Goal: Information Seeking & Learning: Check status

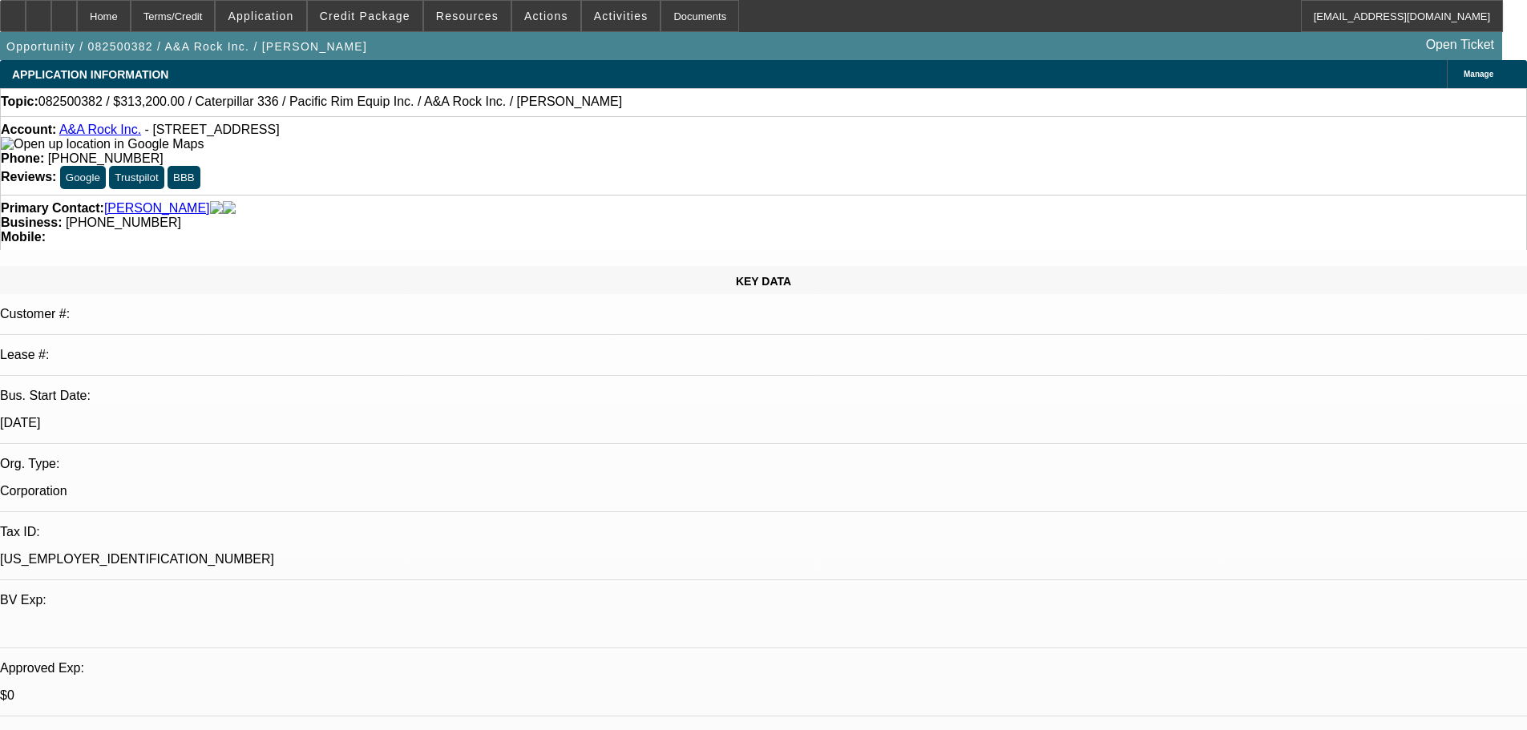
select select "0"
select select "2"
select select "0"
select select "6"
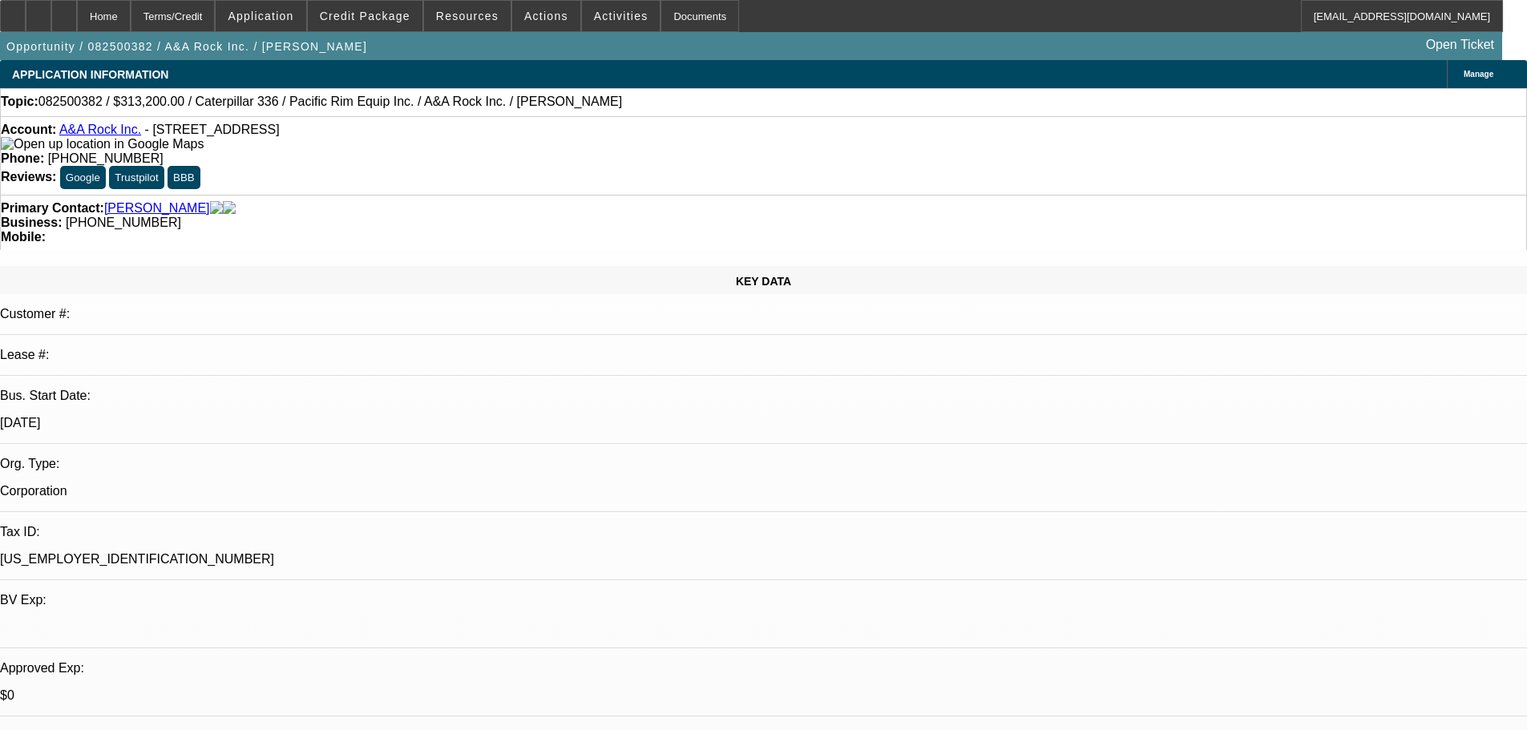
select select "0"
select select "2"
select select "0"
select select "6"
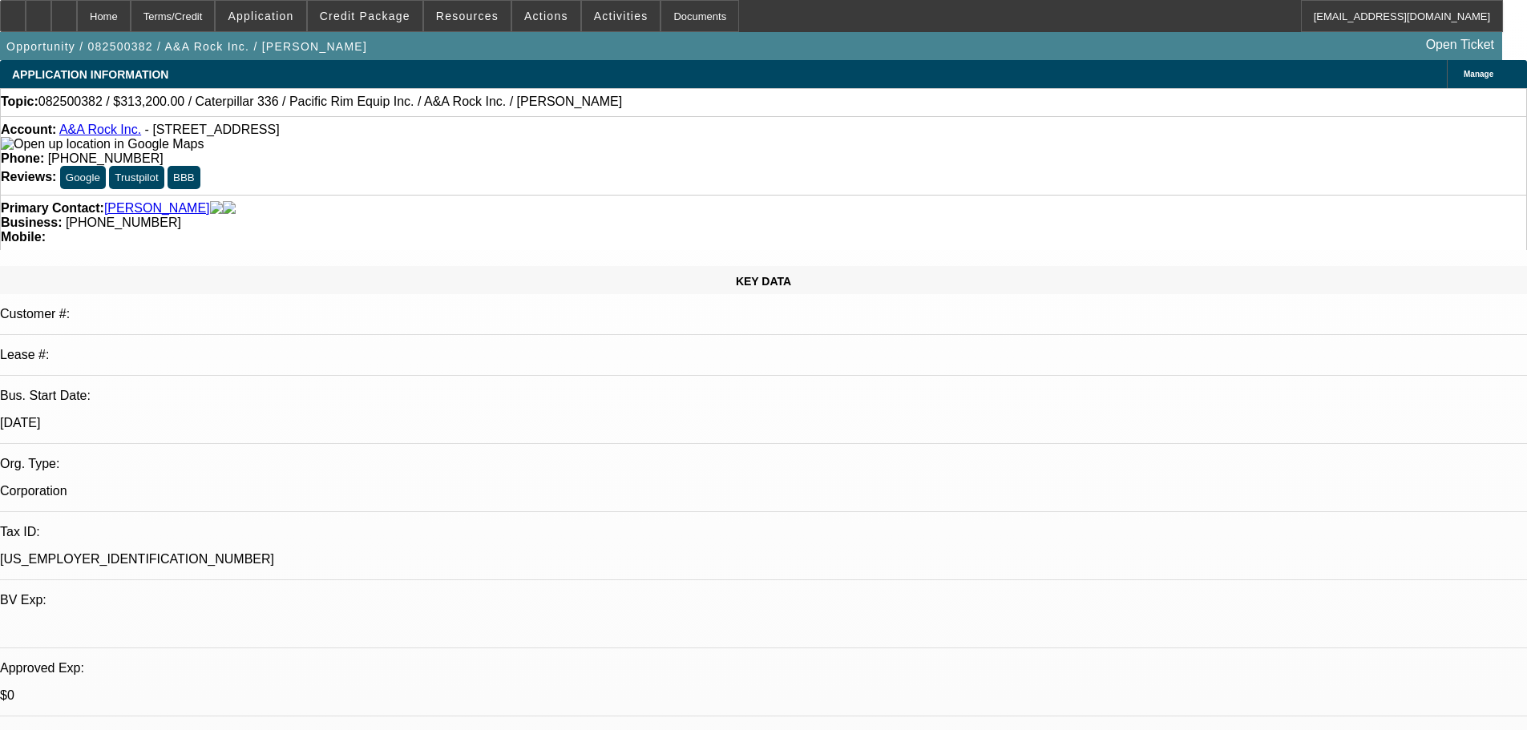
select select "0"
select select "2"
select select "0"
select select "6"
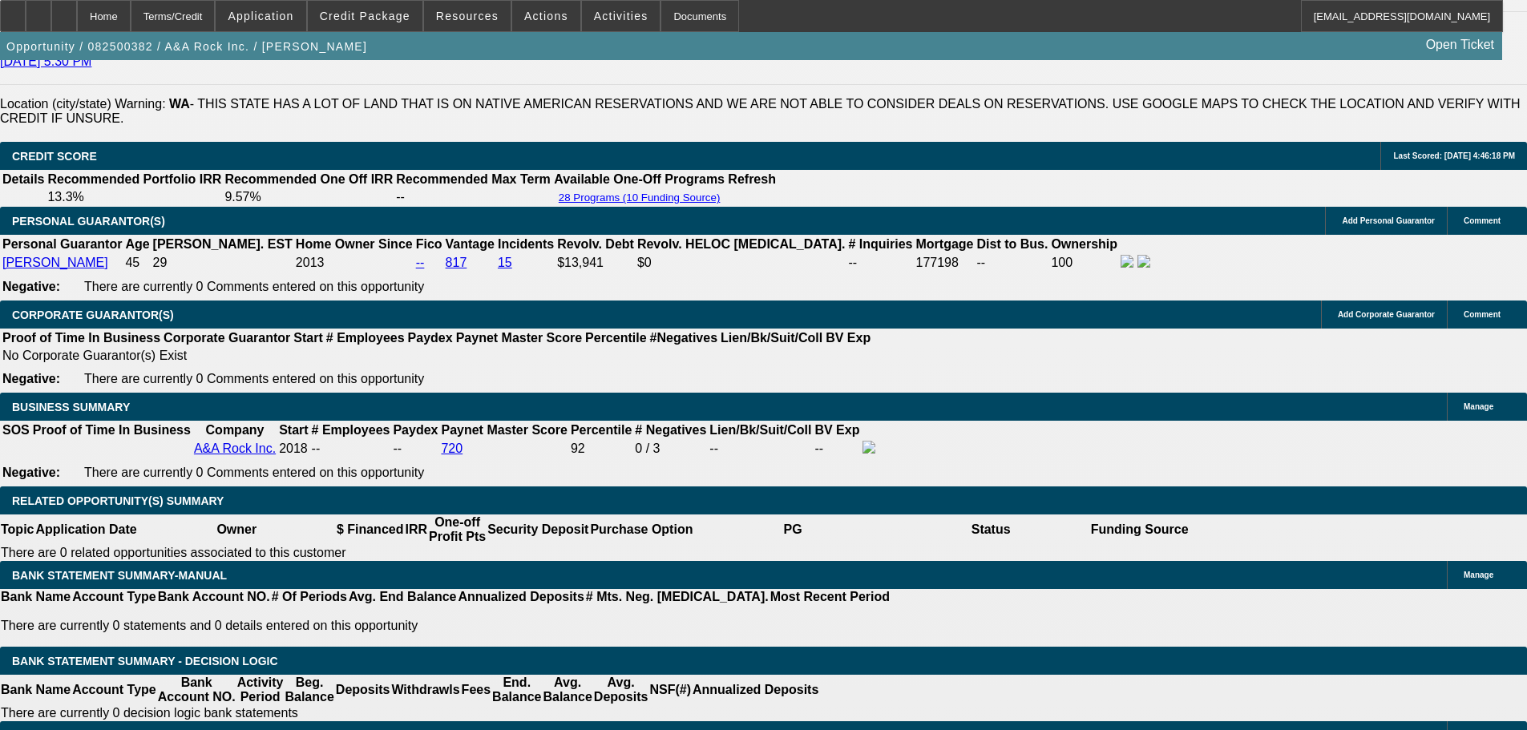
scroll to position [2312, 0]
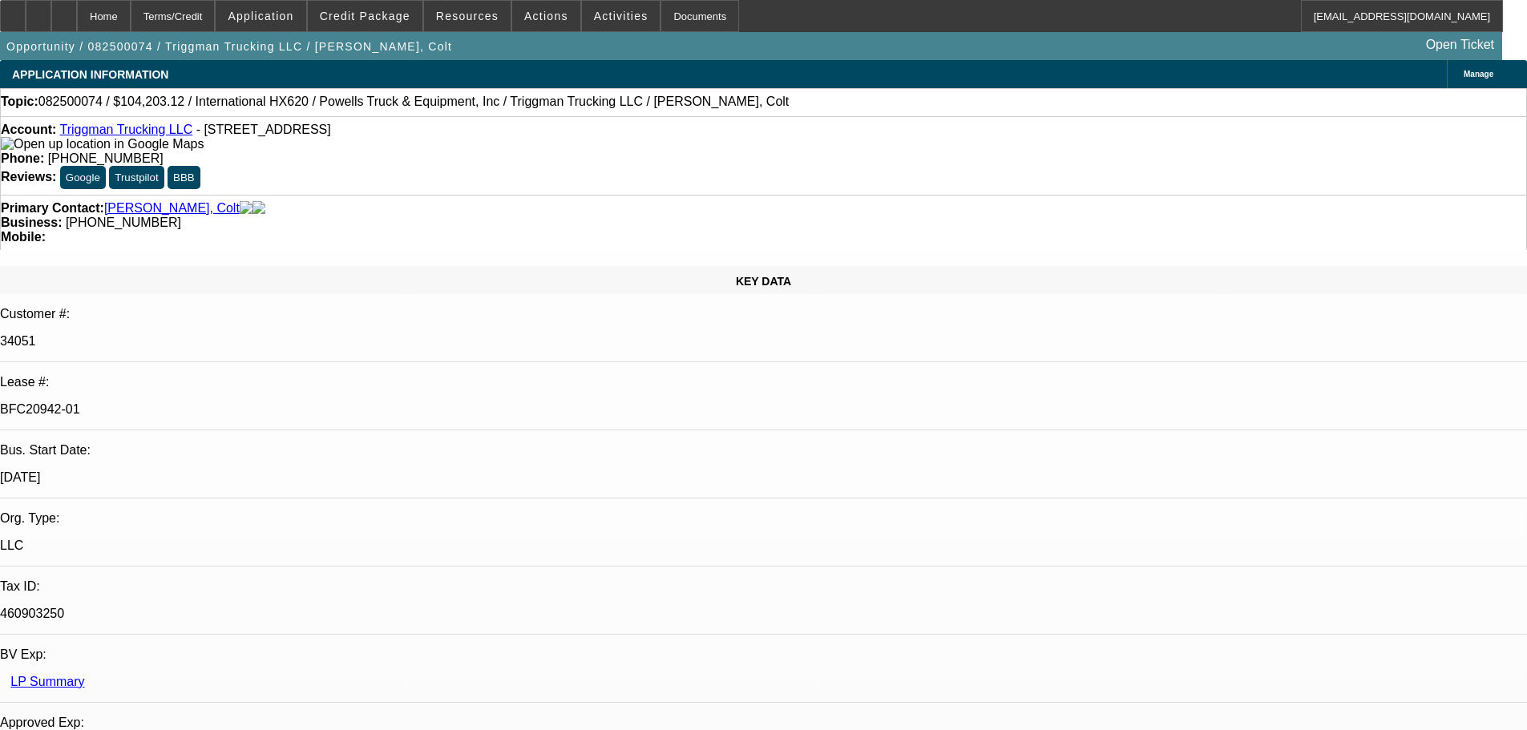
select select "0"
select select "2"
select select "0"
select select "6"
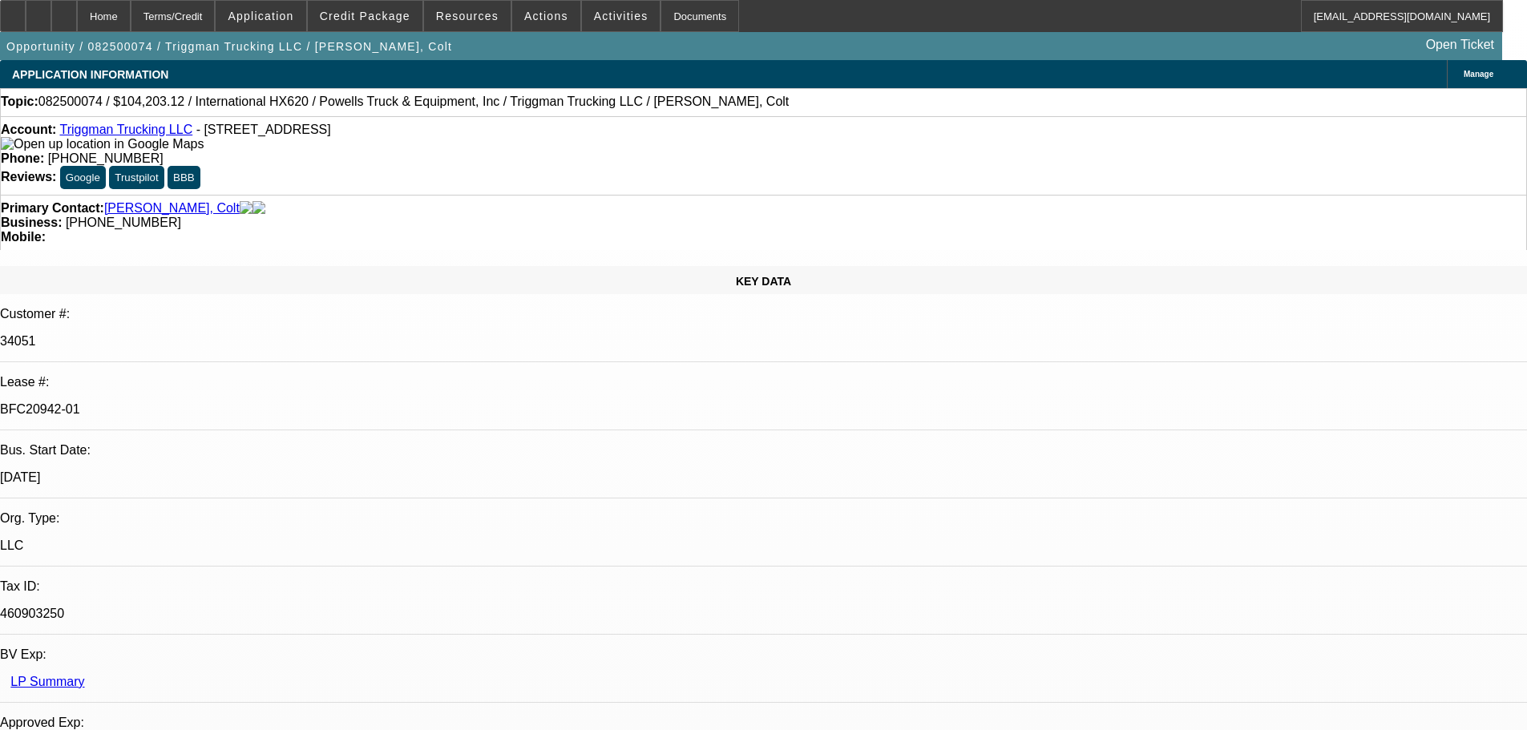
select select "0"
select select "2"
select select "0.1"
select select "4"
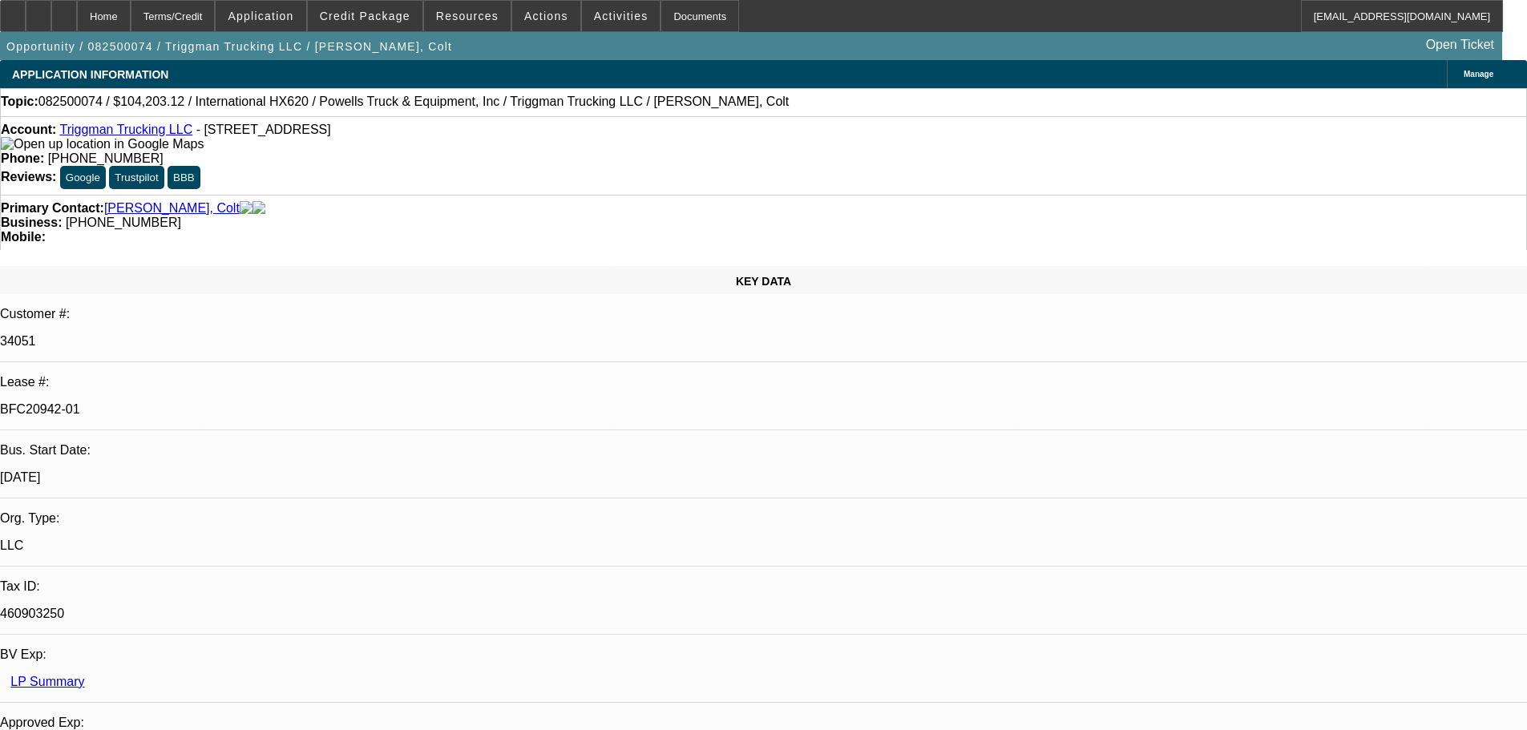
select select "0"
select select "2"
select select "0.1"
select select "4"
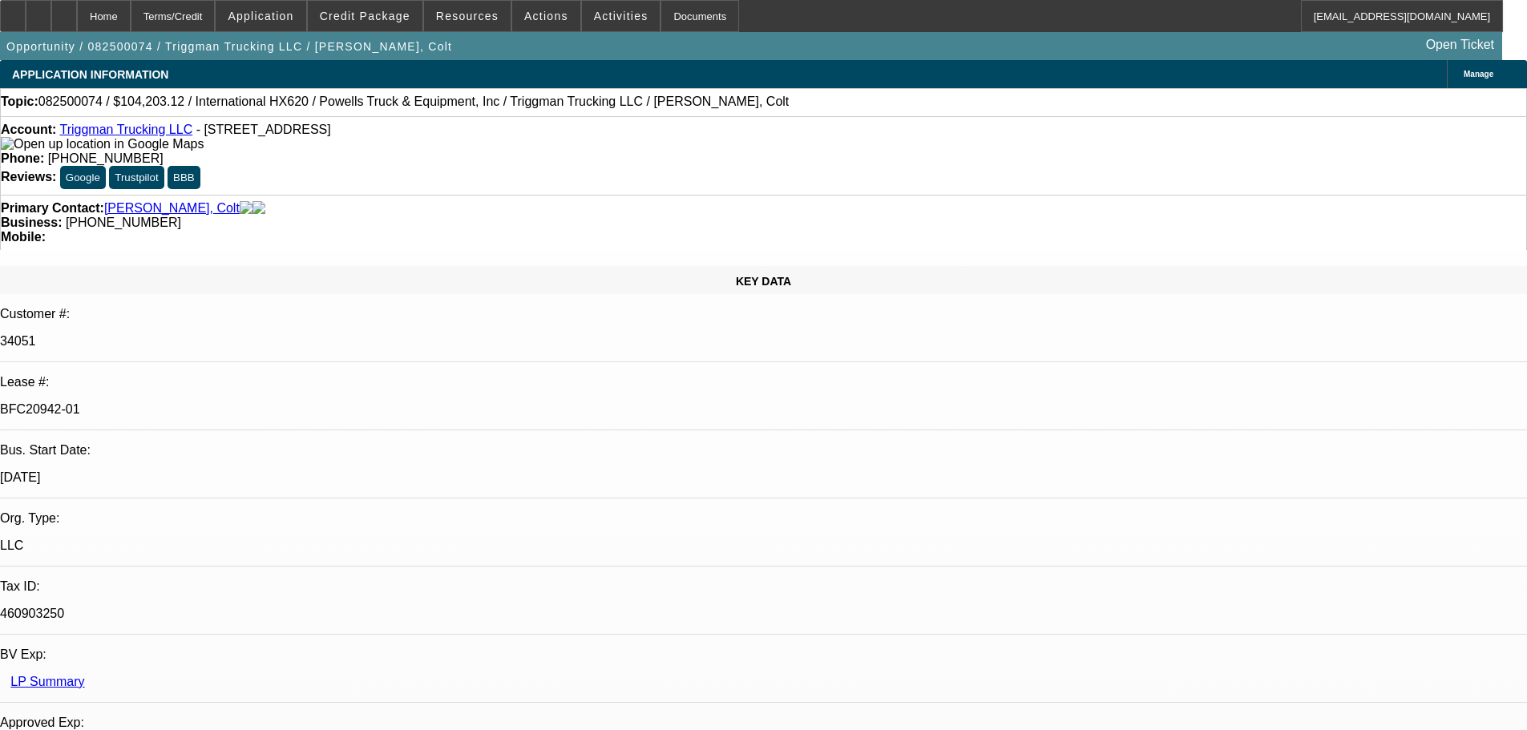
select select "0"
select select "2"
select select "0.1"
select select "4"
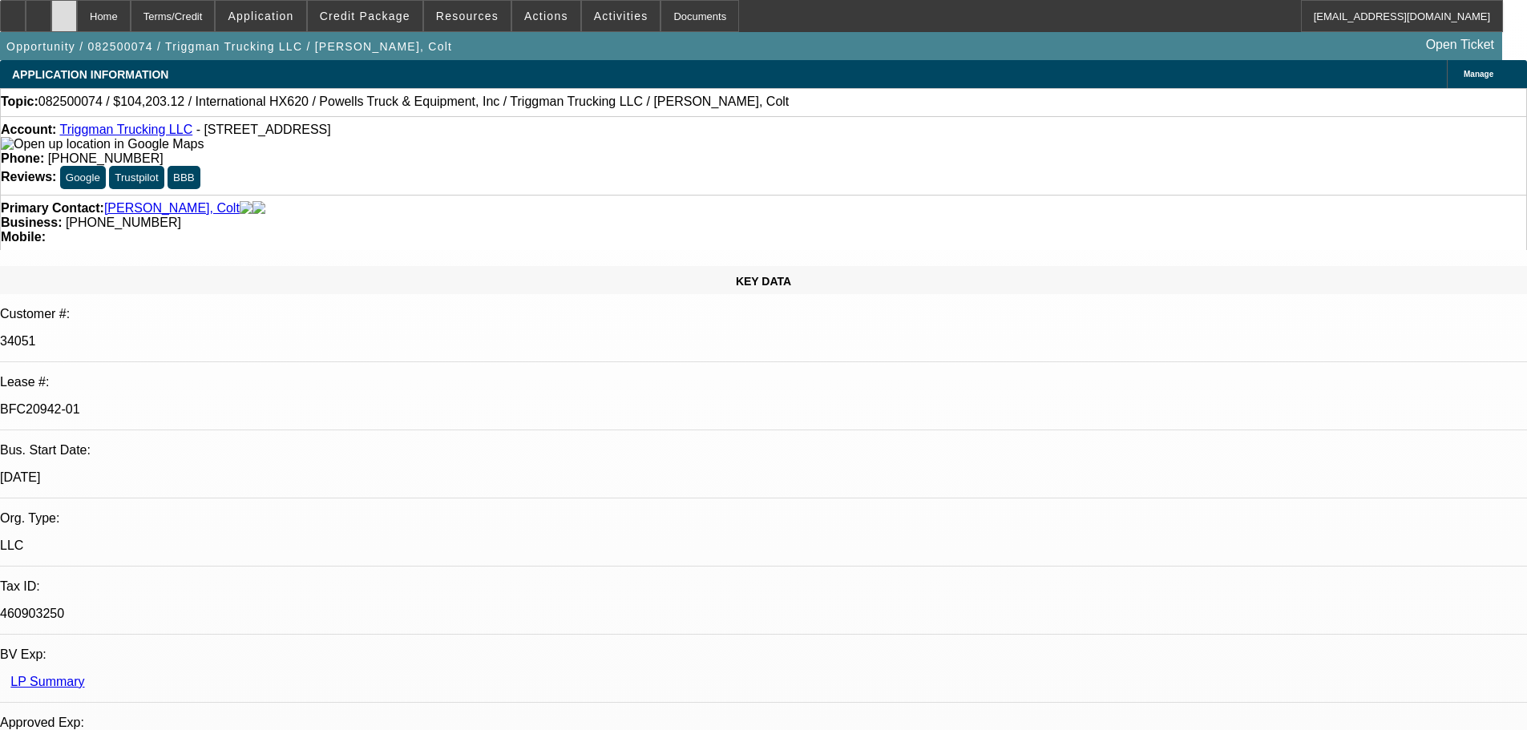
click at [77, 9] on div at bounding box center [64, 16] width 26 height 32
select select "0"
select select "2"
select select "0"
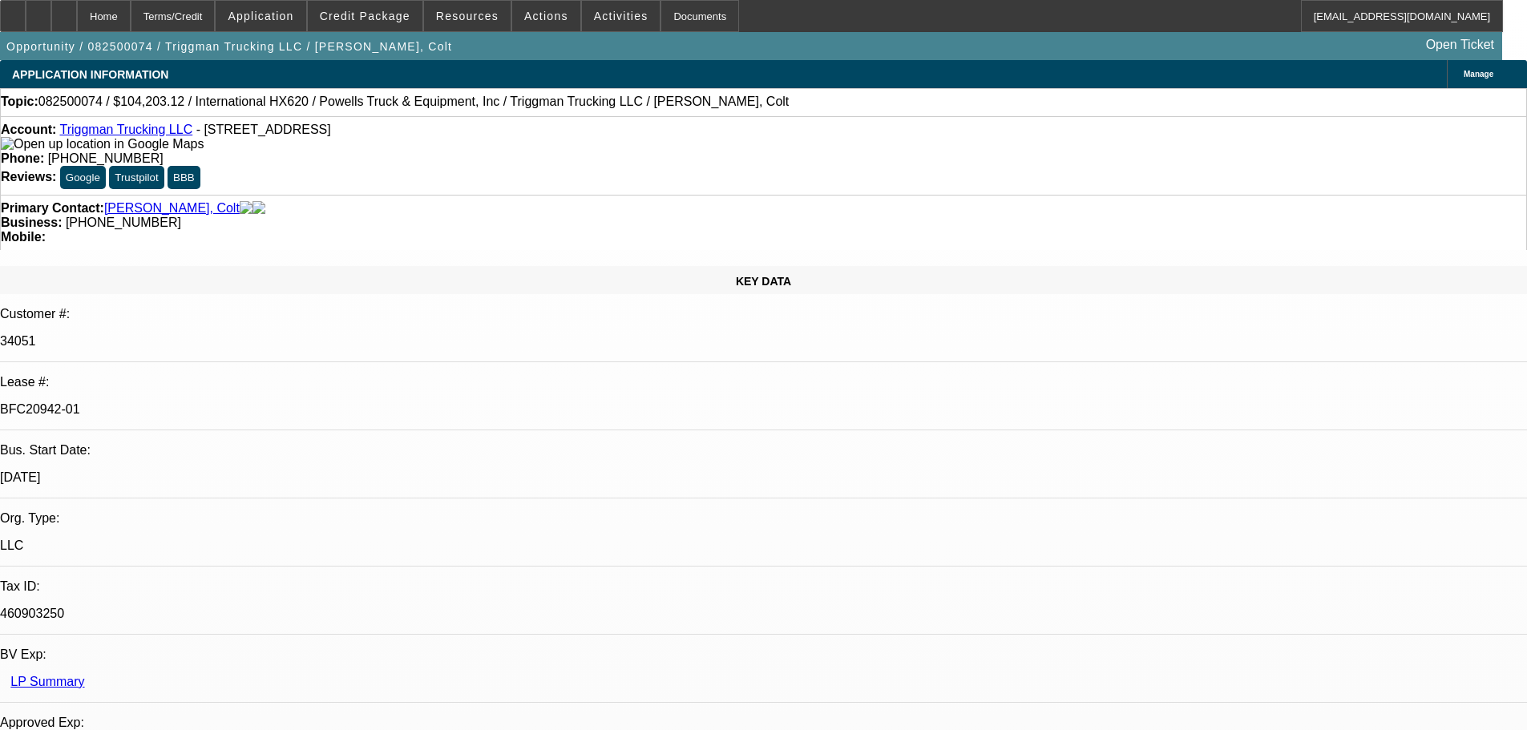
select select "6"
select select "0"
select select "2"
select select "0.1"
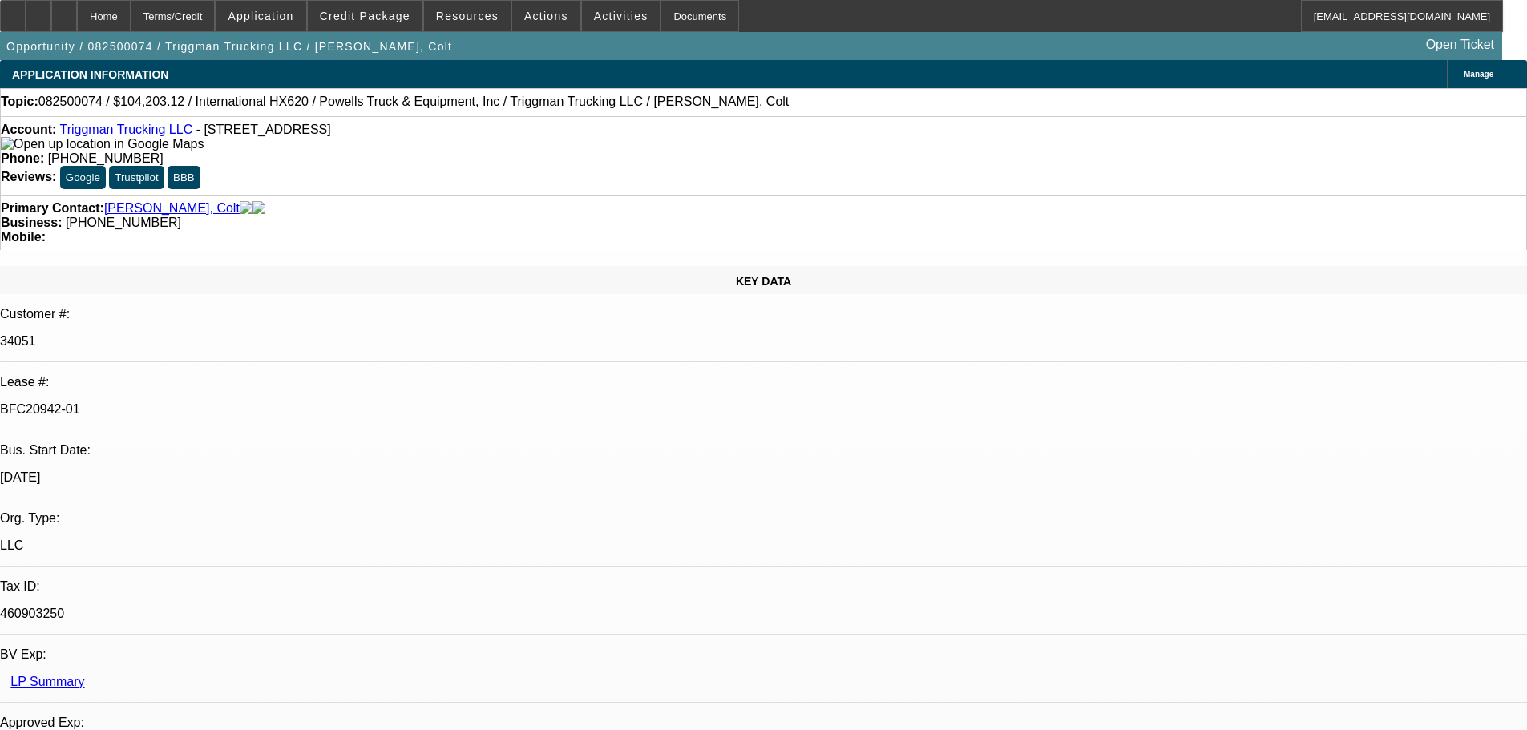
select select "4"
select select "0"
select select "2"
select select "0.1"
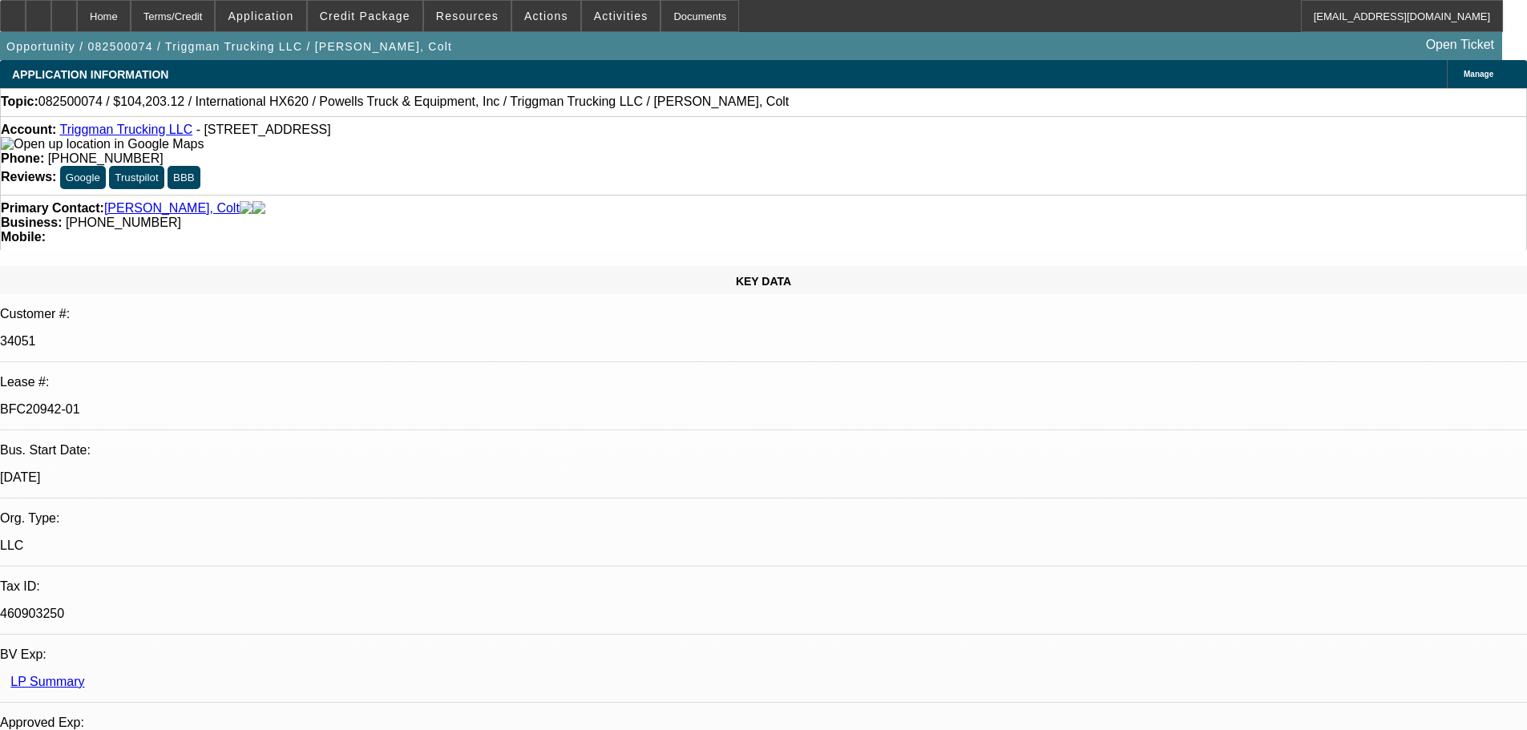
select select "4"
select select "0"
select select "2"
select select "0.1"
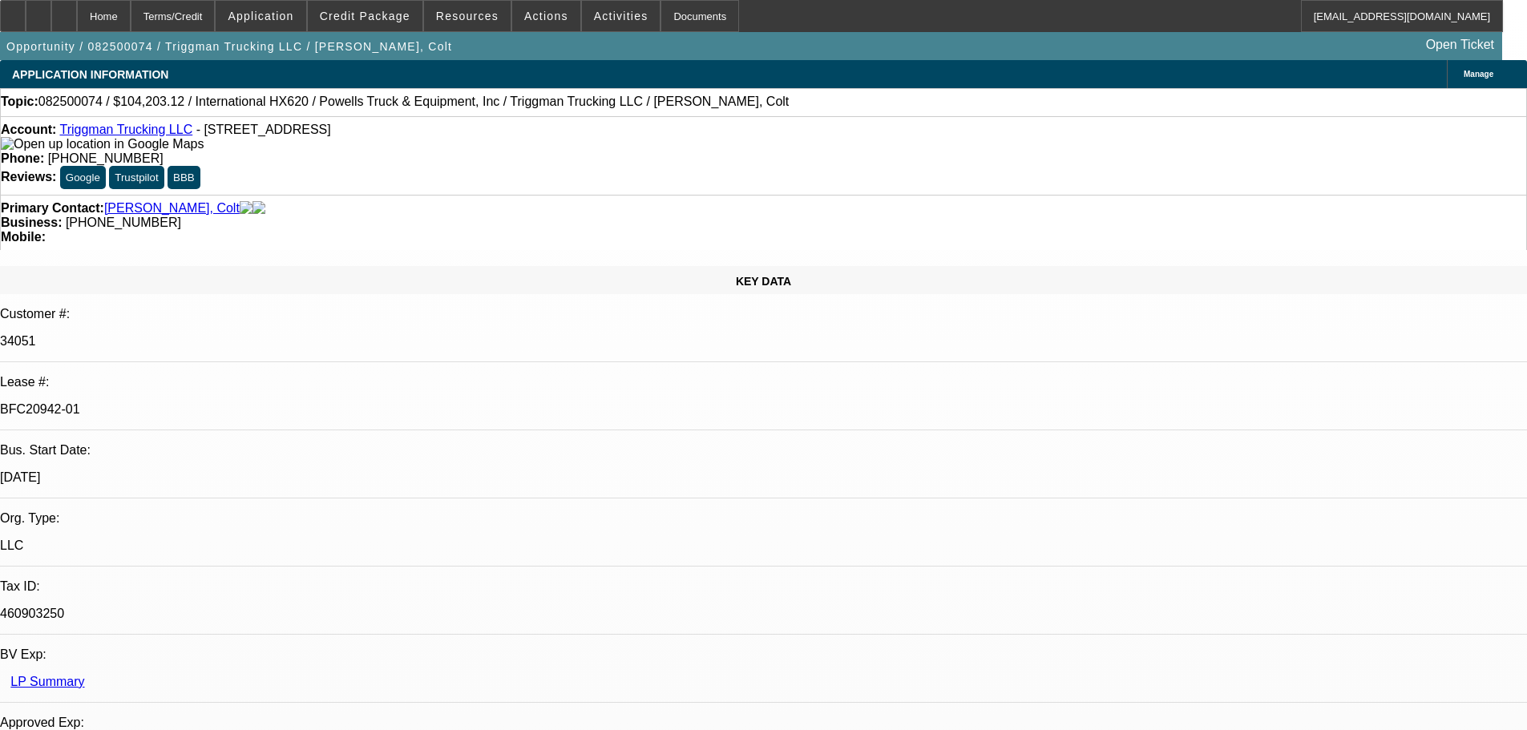
select select "4"
click at [13, 10] on icon at bounding box center [13, 10] width 0 height 0
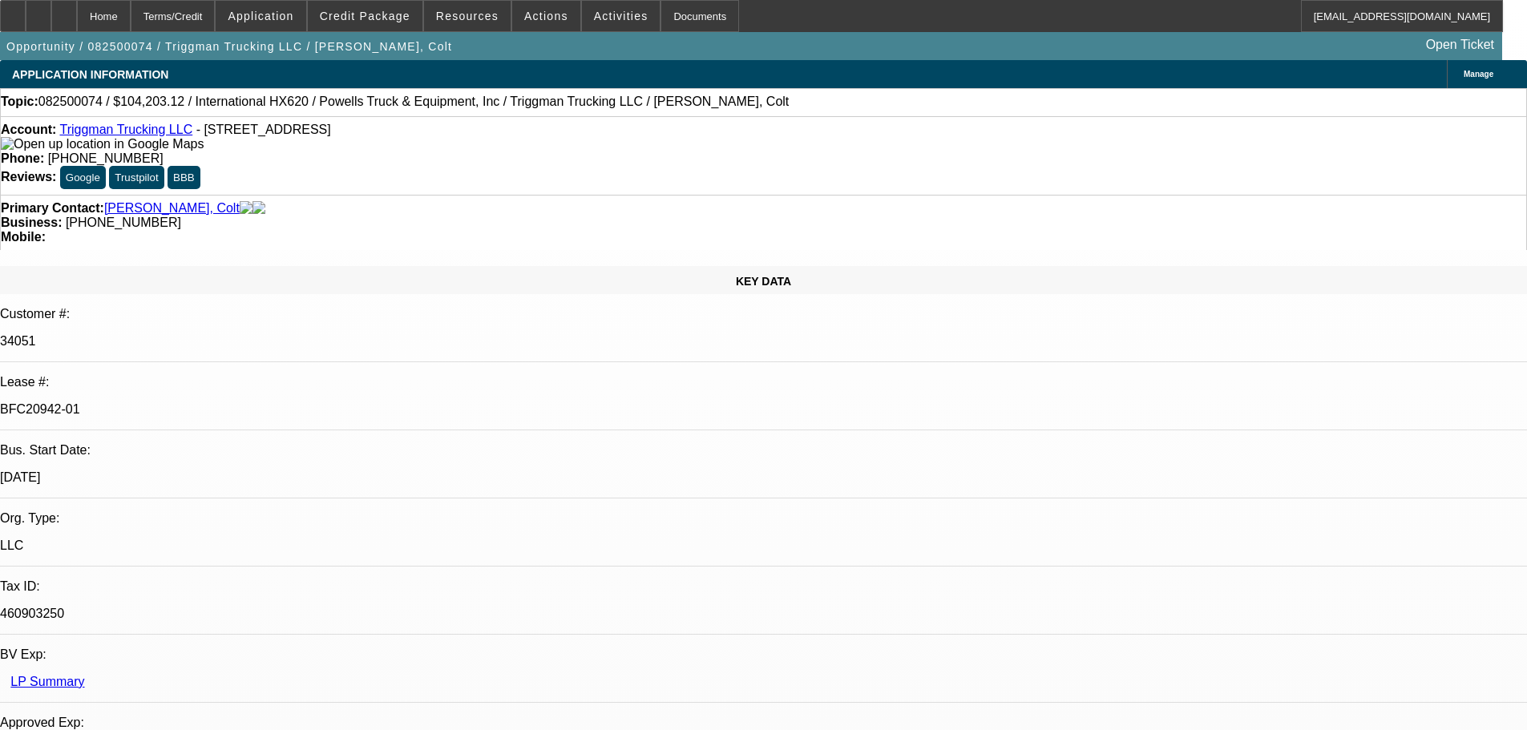
click at [26, 26] on div at bounding box center [13, 16] width 26 height 32
click at [77, 9] on div at bounding box center [64, 16] width 26 height 32
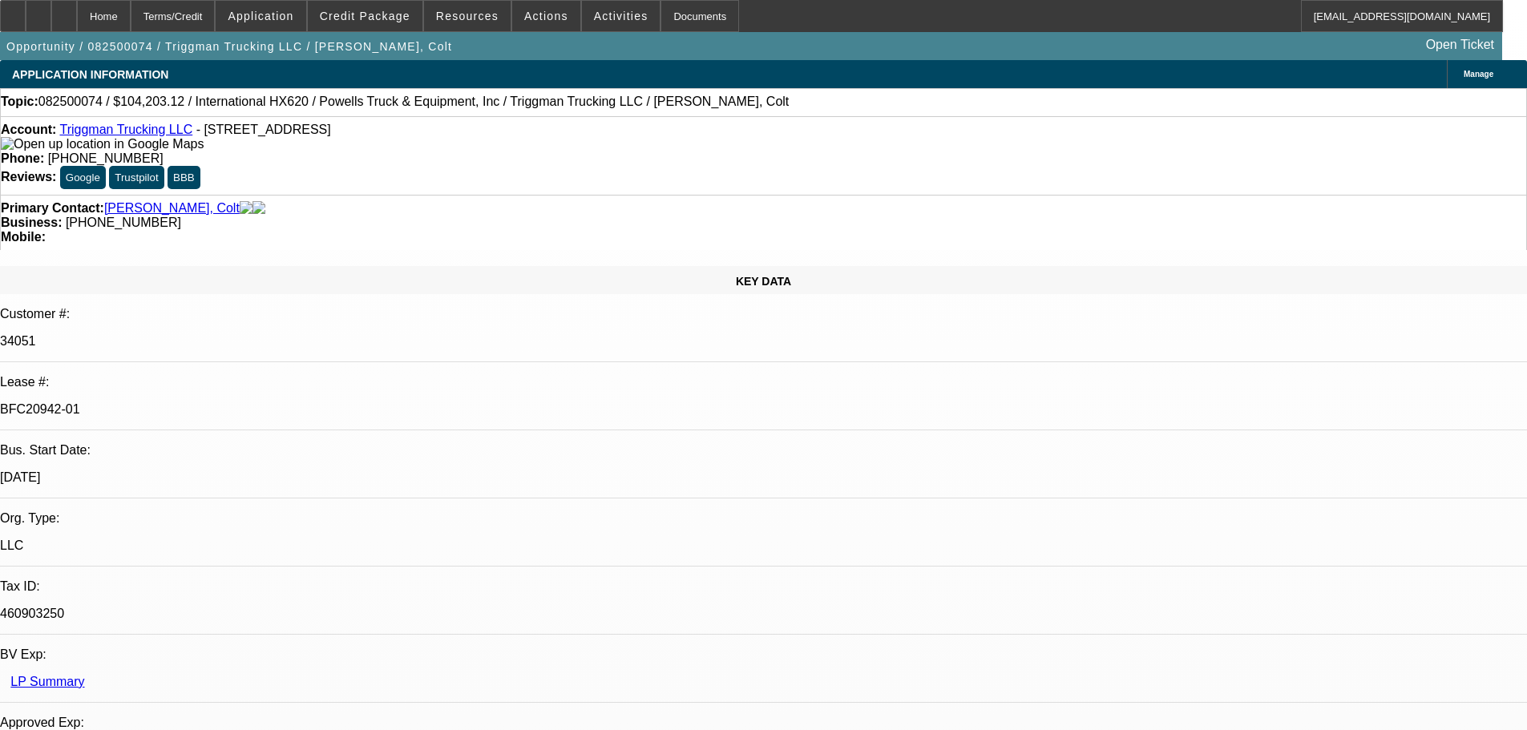
select select "0"
select select "2"
select select "0"
select select "6"
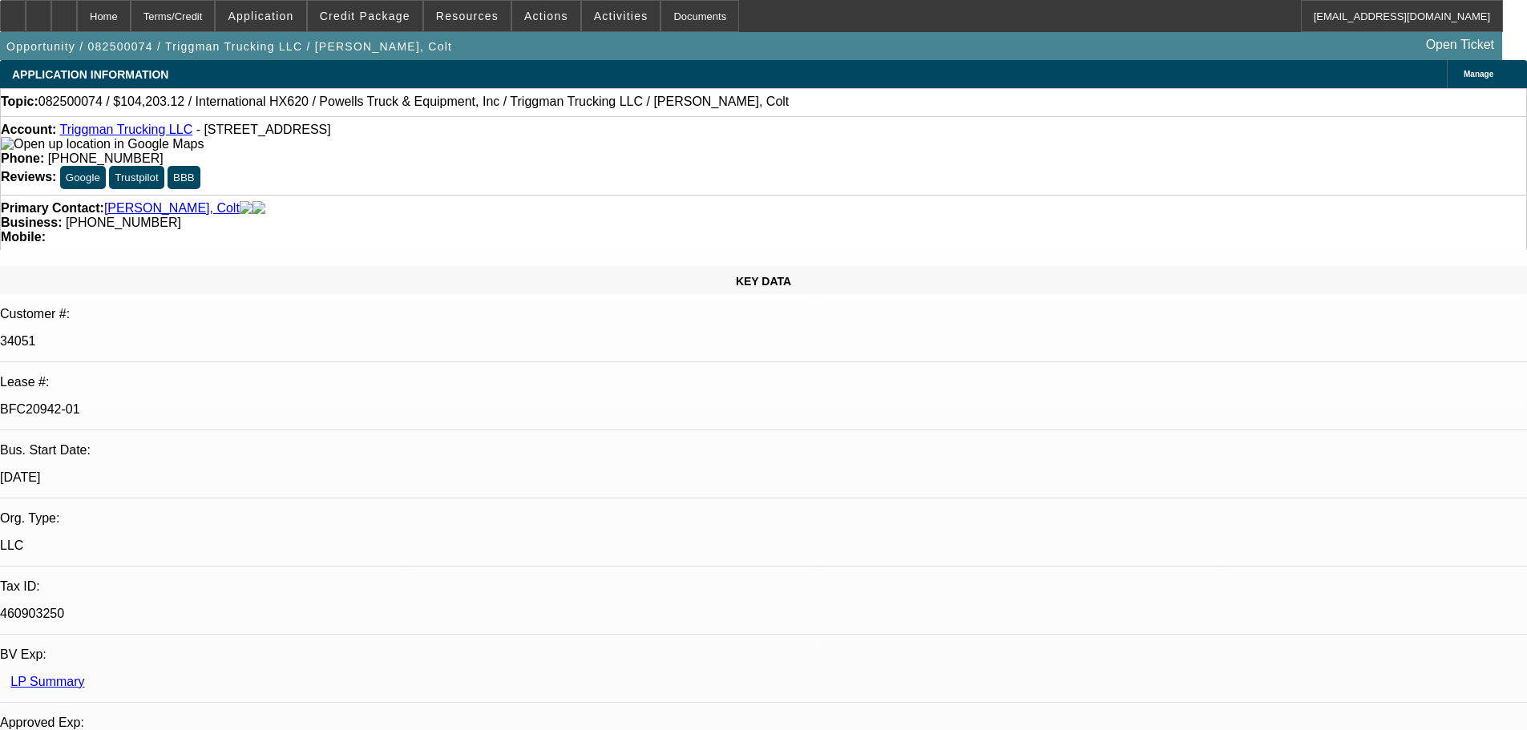
select select "0"
select select "2"
select select "0.1"
select select "4"
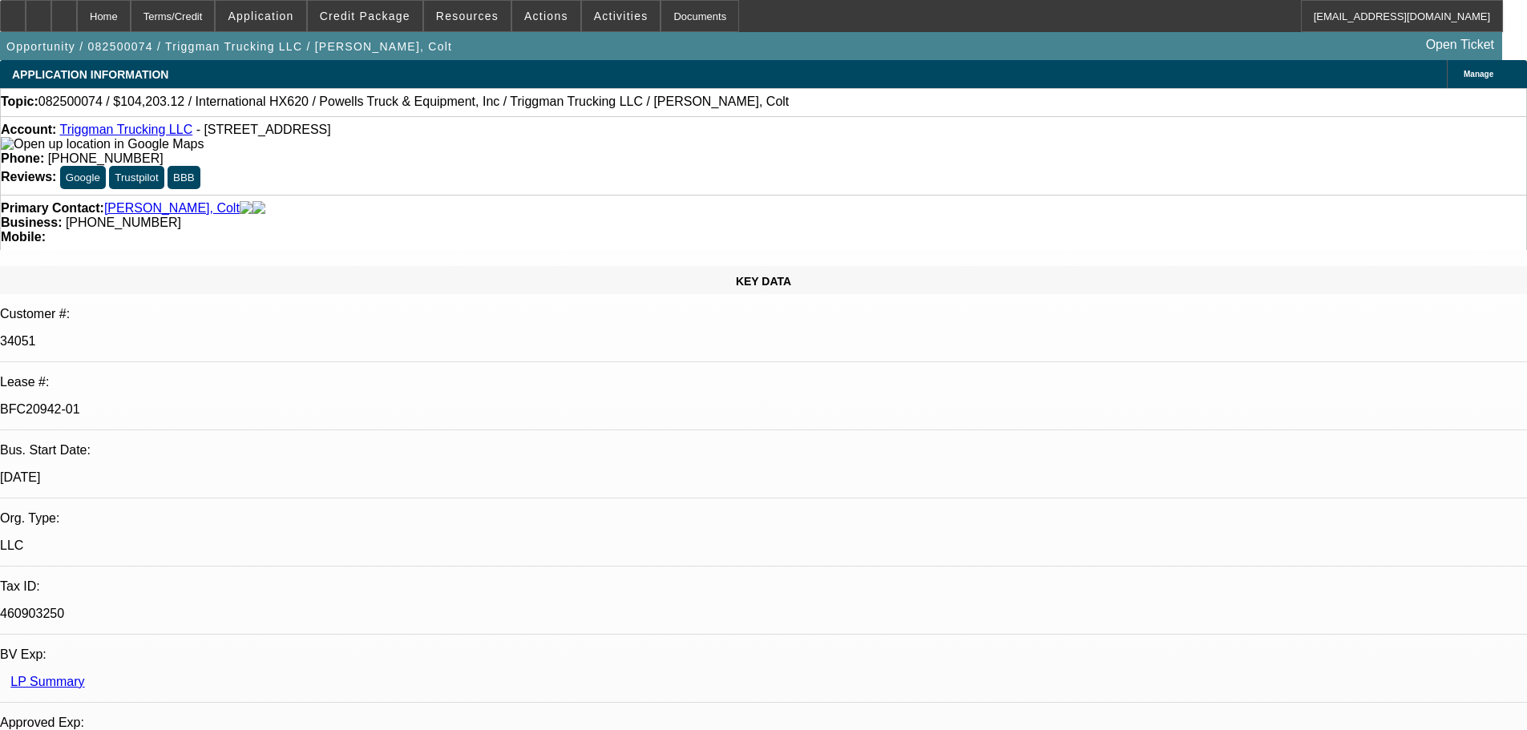
select select "0"
select select "2"
select select "0.1"
select select "4"
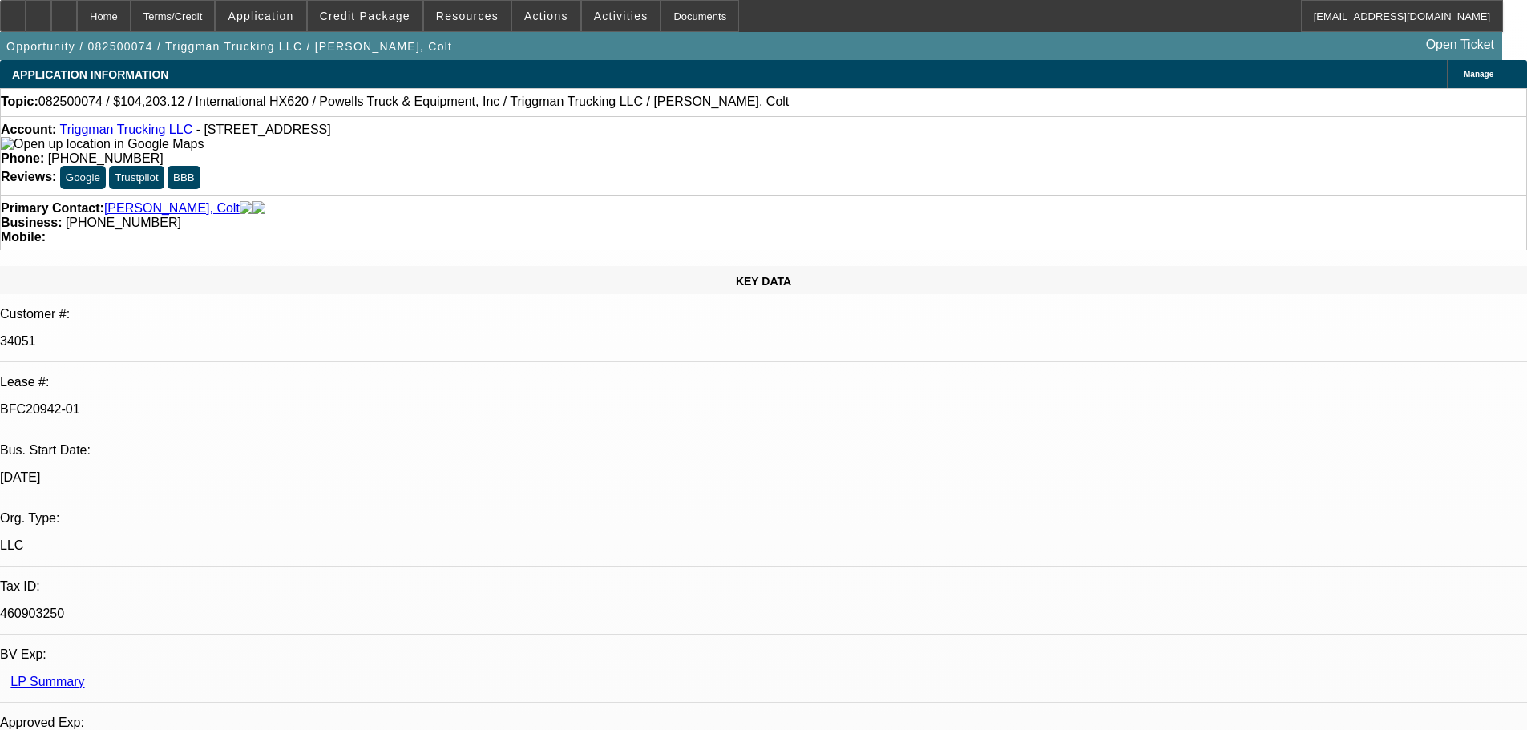
select select "0"
select select "2"
select select "0.1"
select select "4"
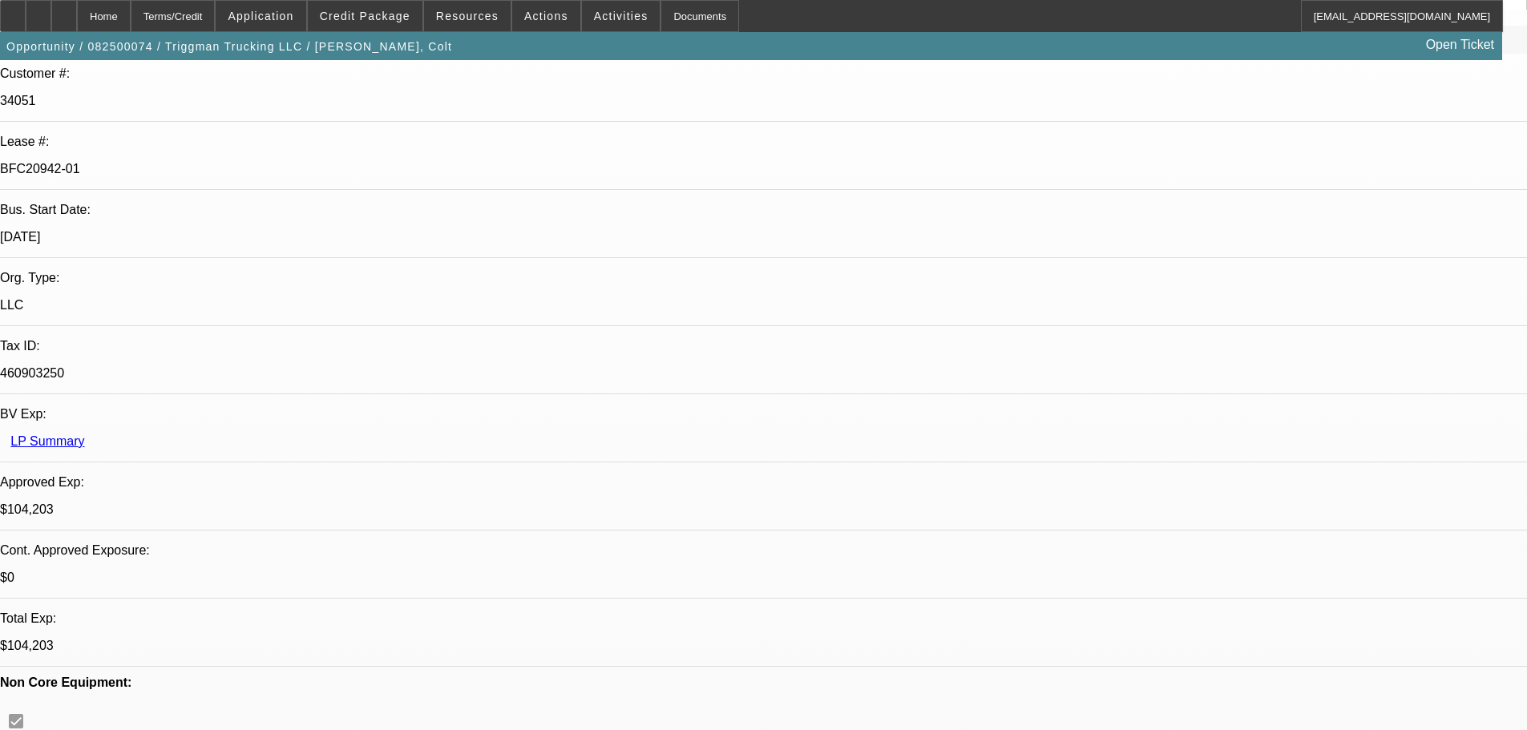
scroll to position [80, 0]
click at [77, 18] on div at bounding box center [64, 16] width 26 height 32
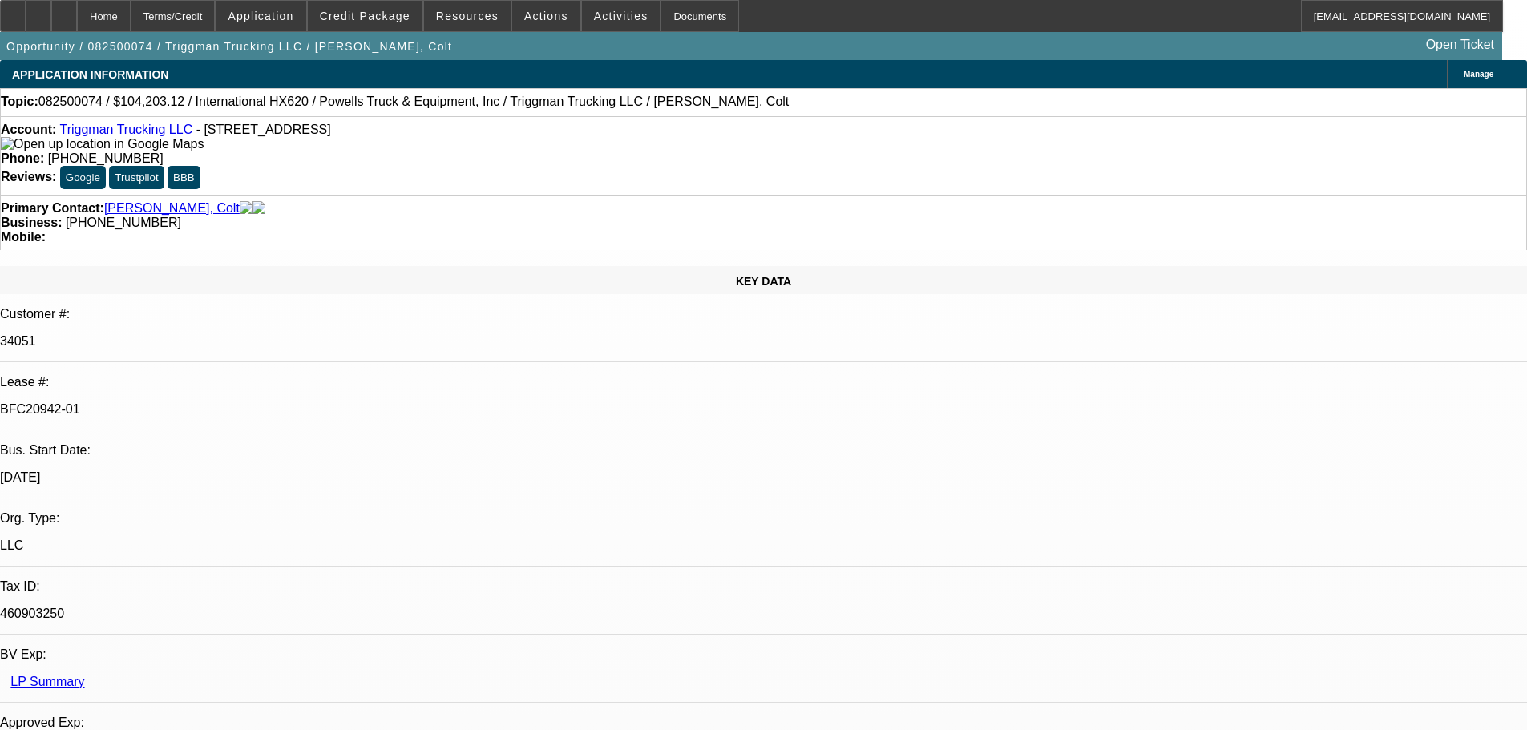
select select "0"
select select "2"
select select "0"
select select "6"
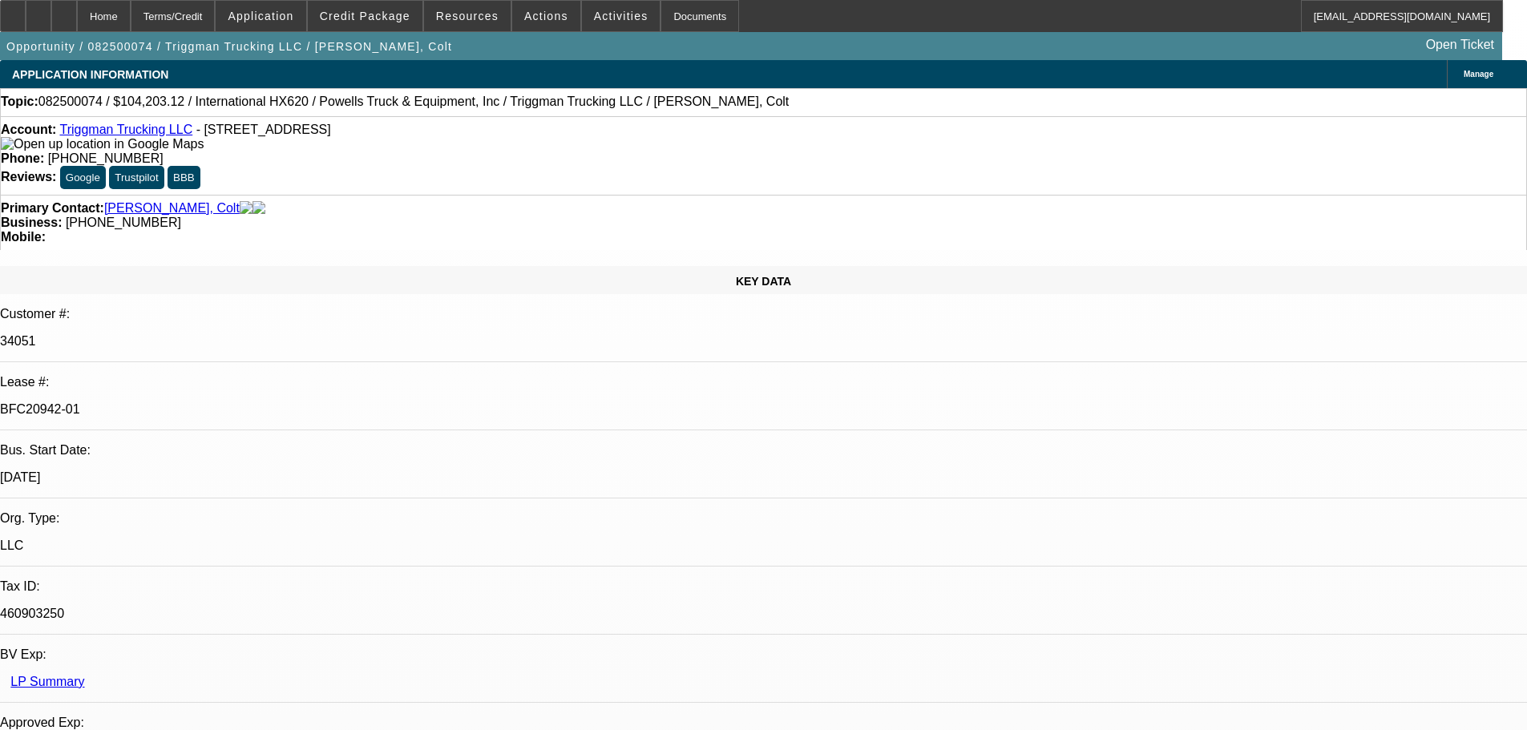
select select "0"
select select "2"
select select "0.1"
select select "4"
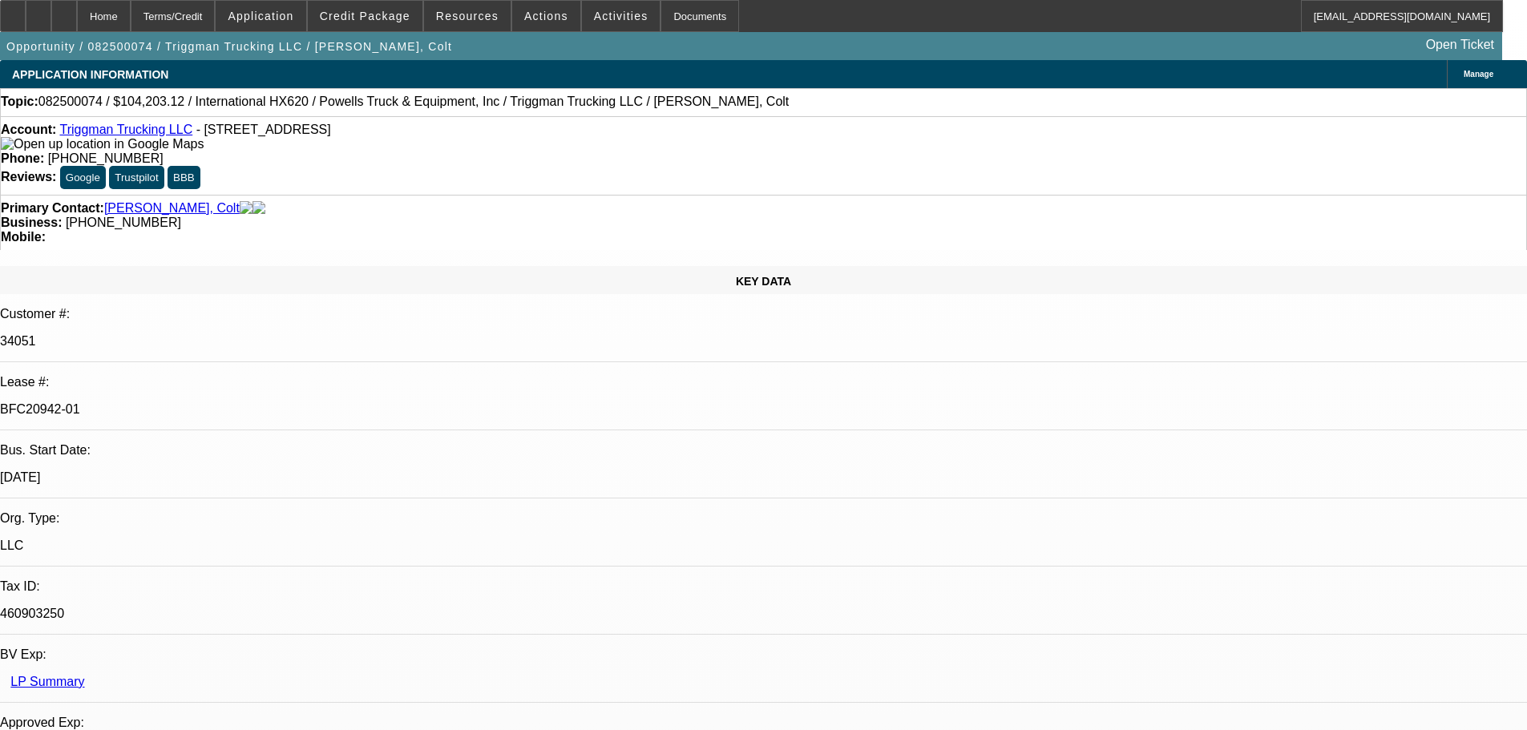
select select "0"
select select "2"
select select "0.1"
select select "4"
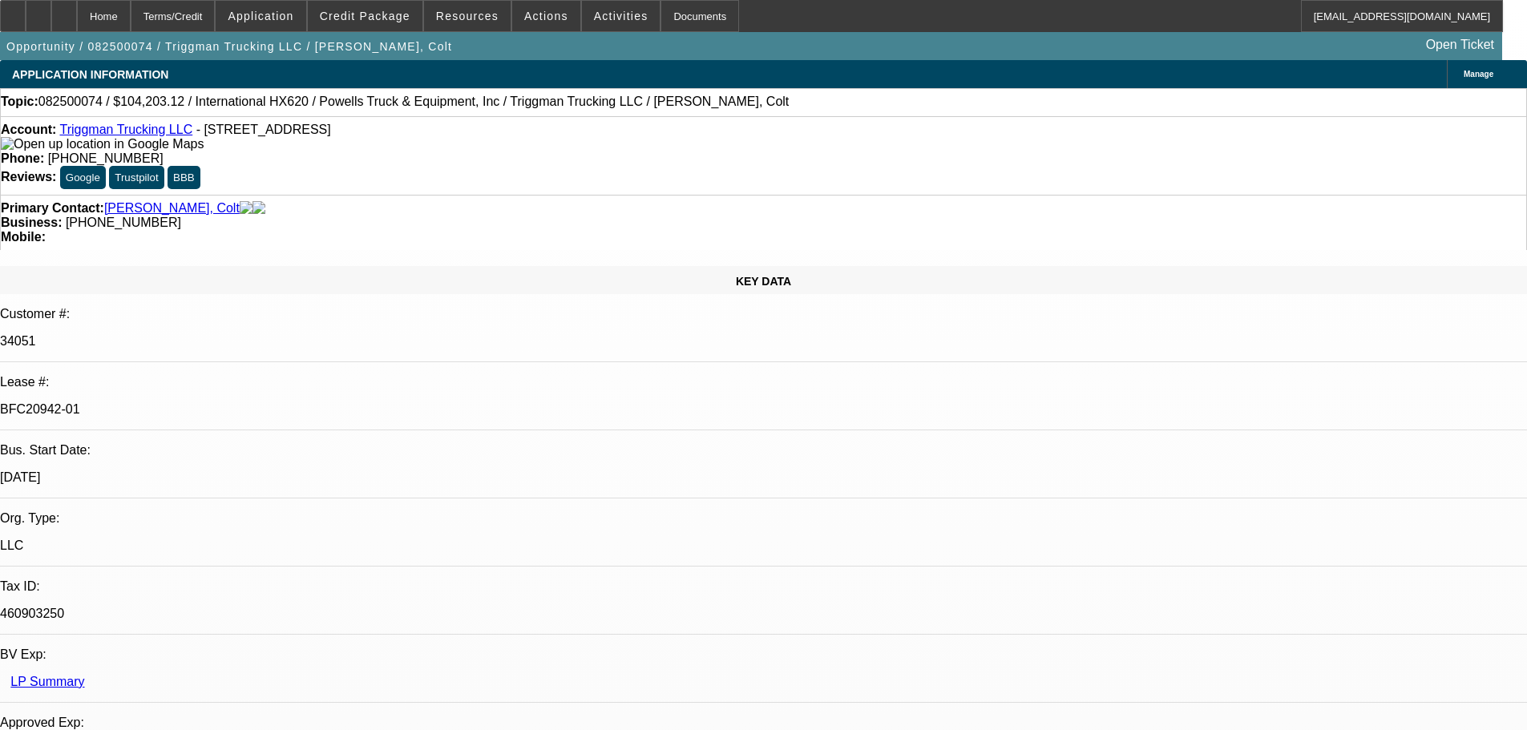
select select "0"
select select "2"
select select "0.1"
select select "4"
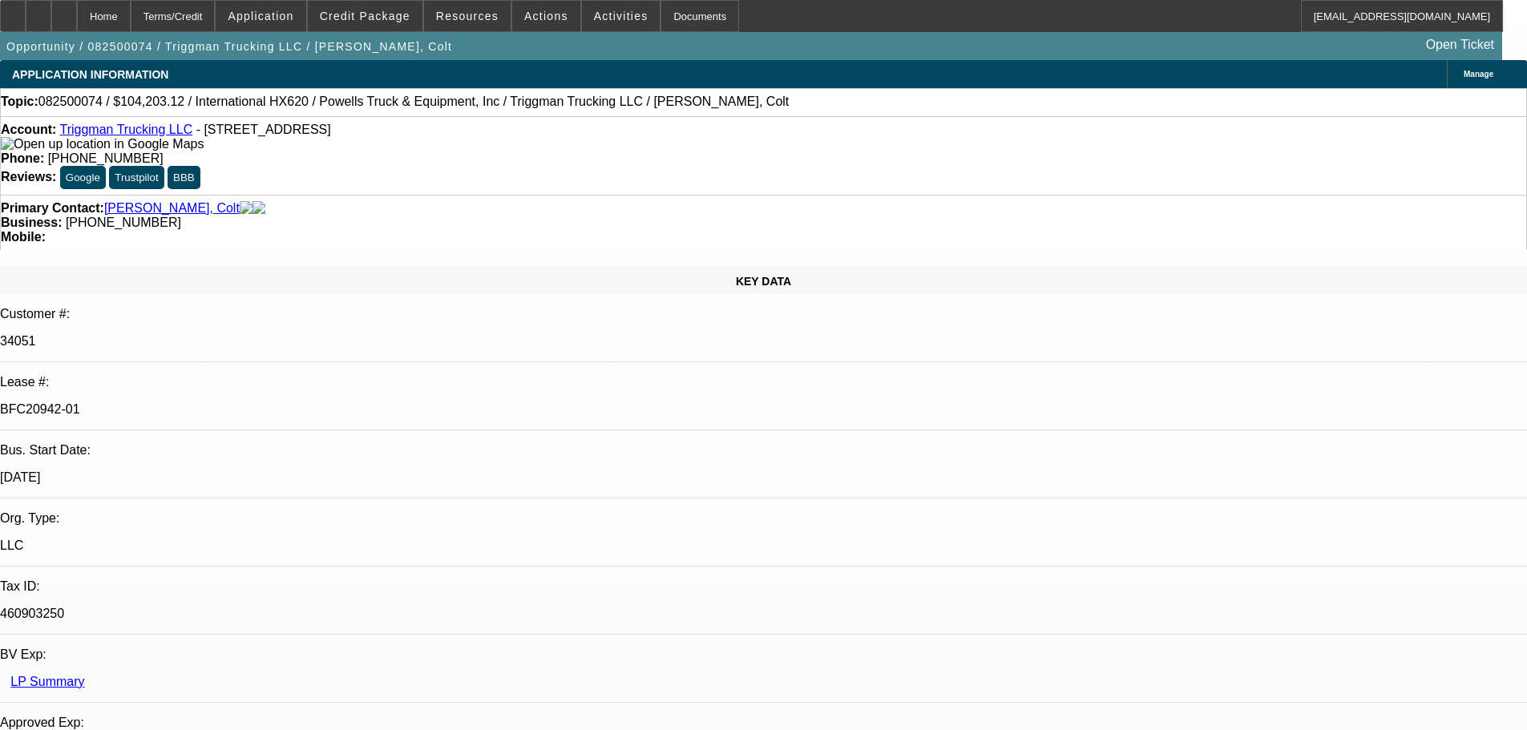
scroll to position [160, 0]
click at [77, 9] on div at bounding box center [64, 16] width 26 height 32
select select "0"
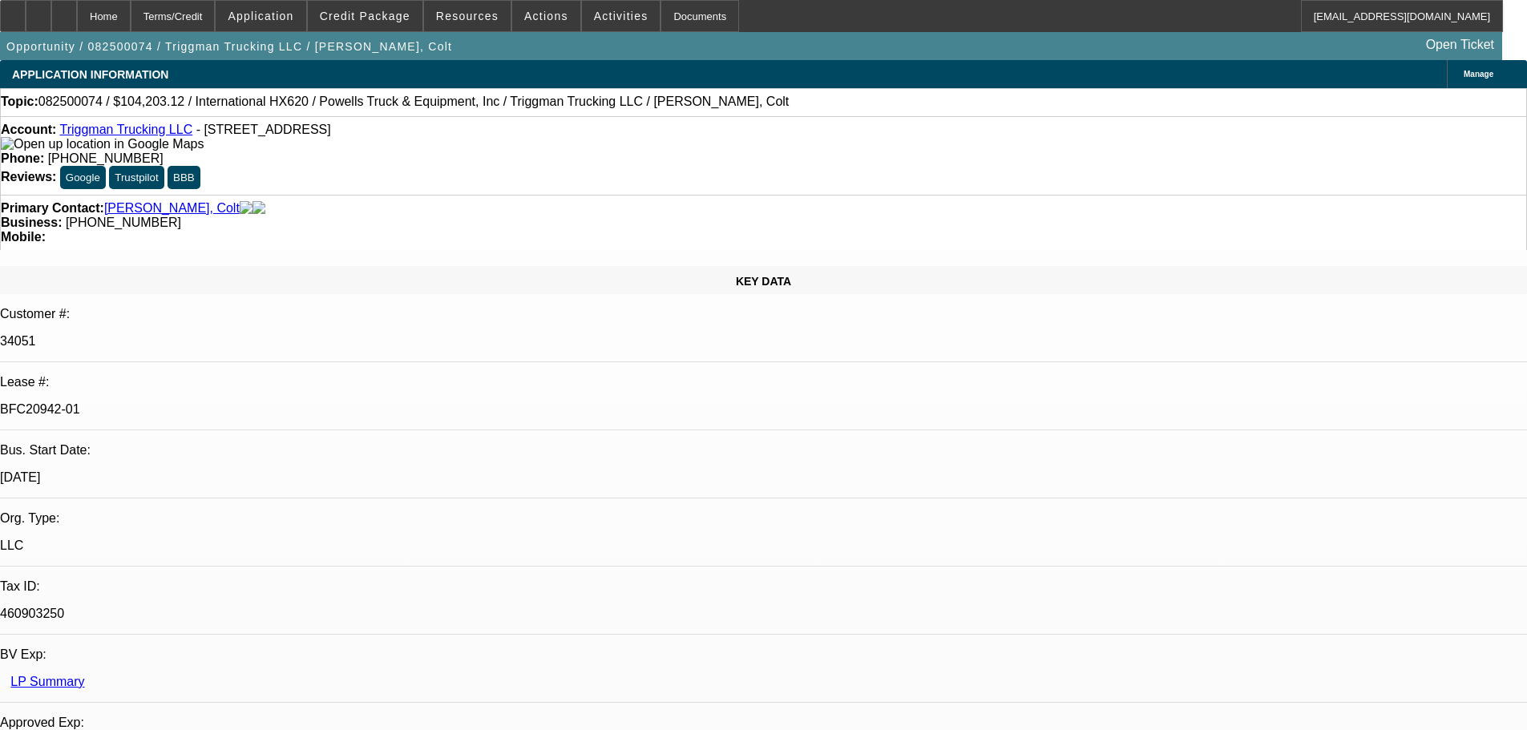
select select "2"
select select "0"
select select "6"
select select "0"
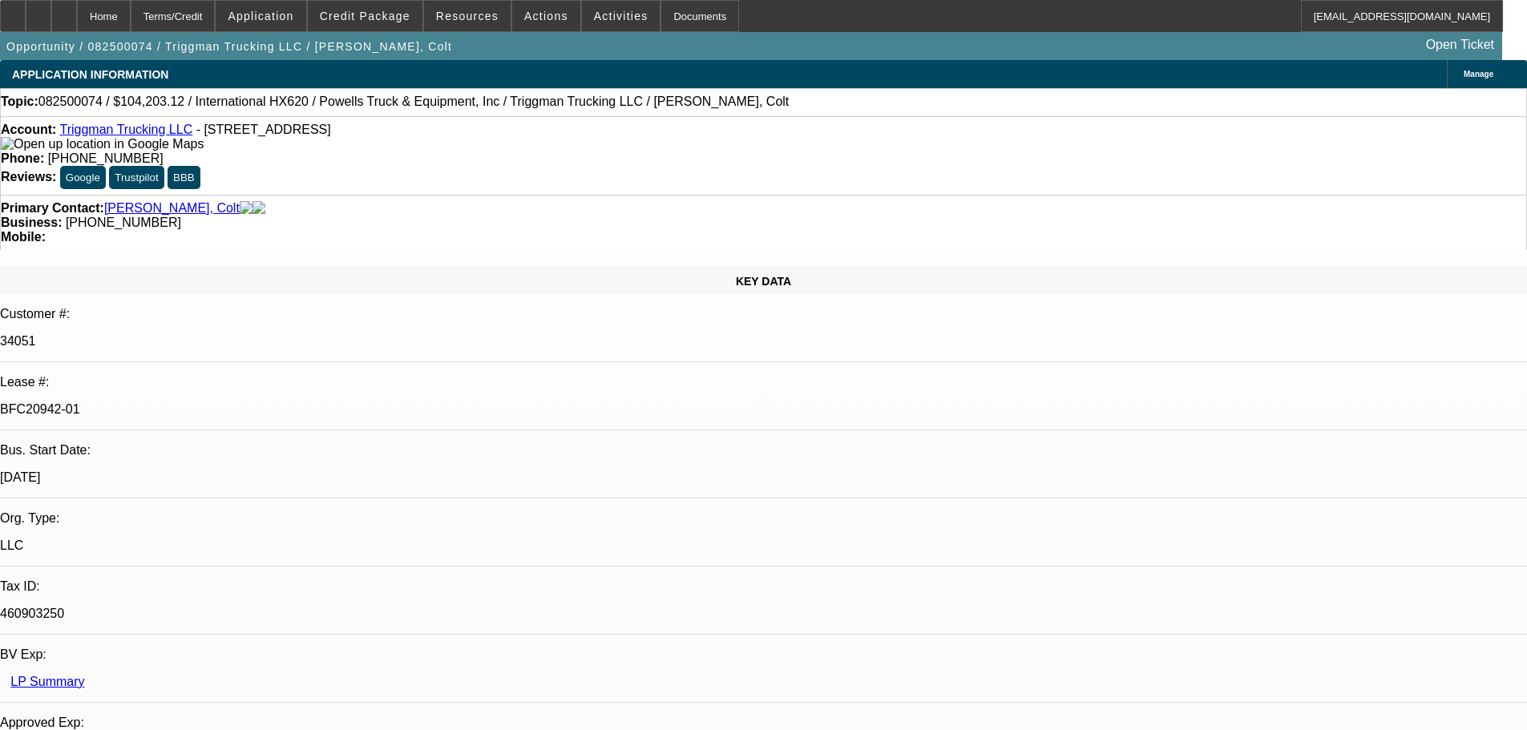
select select "2"
select select "0.1"
select select "4"
select select "0"
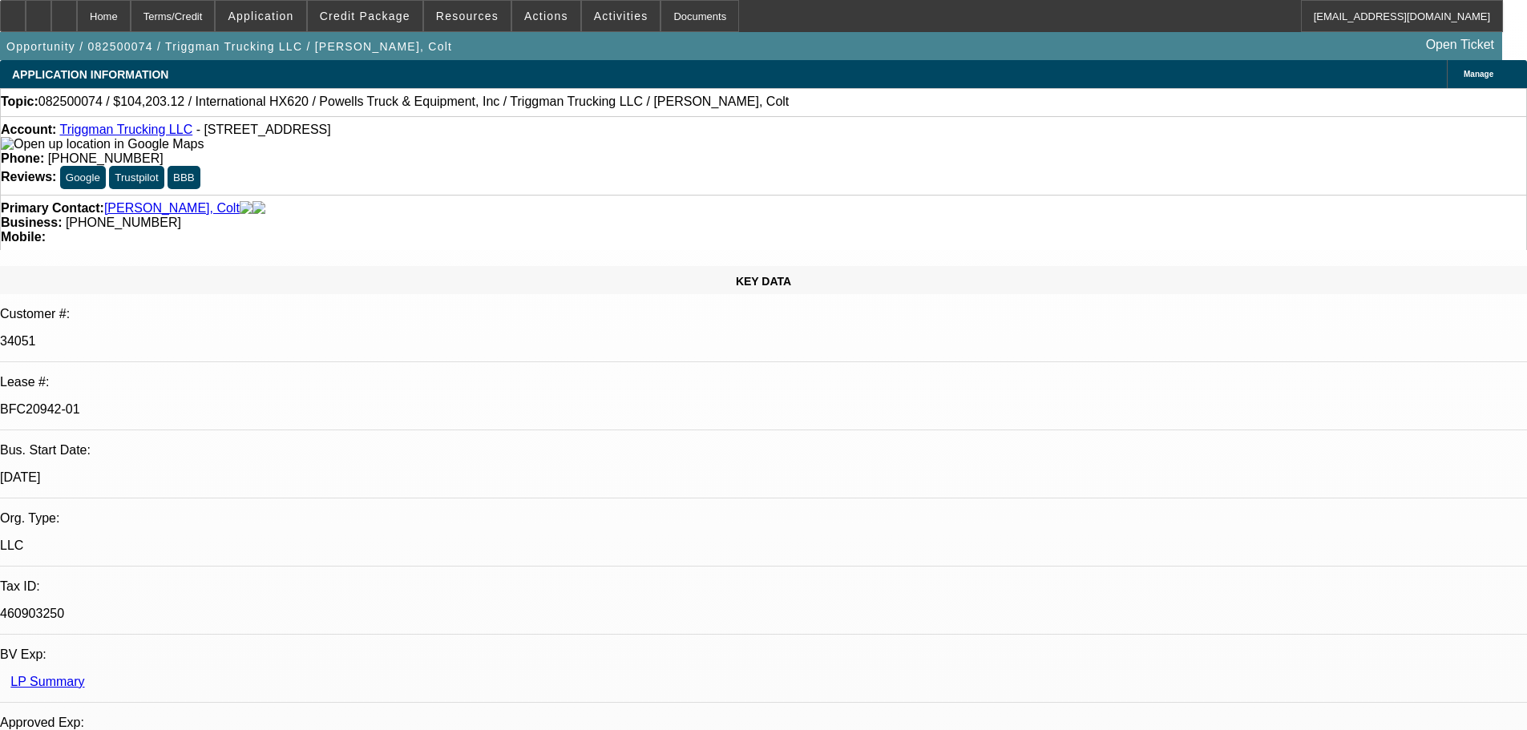
select select "2"
select select "0.1"
select select "4"
select select "0"
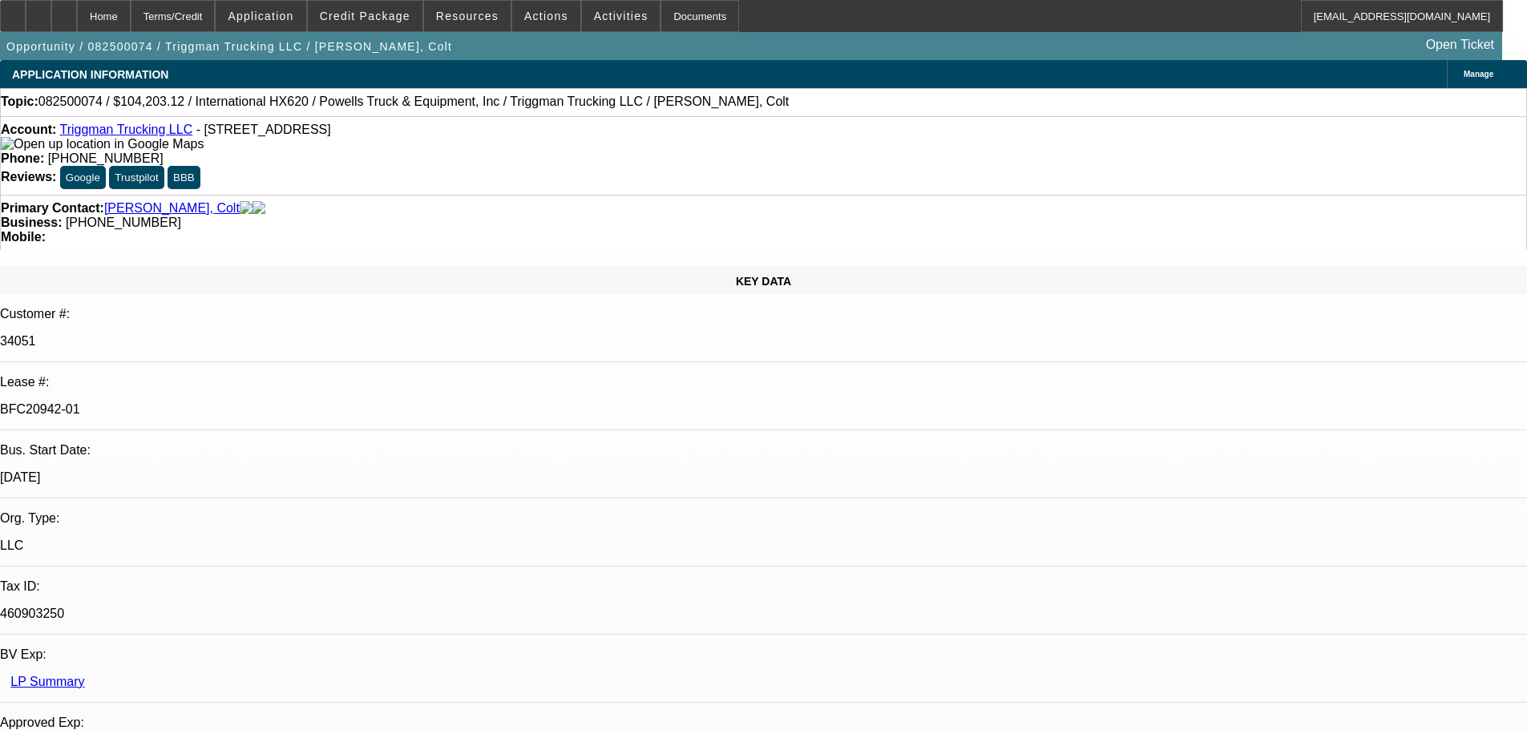
select select "2"
select select "0.1"
select select "4"
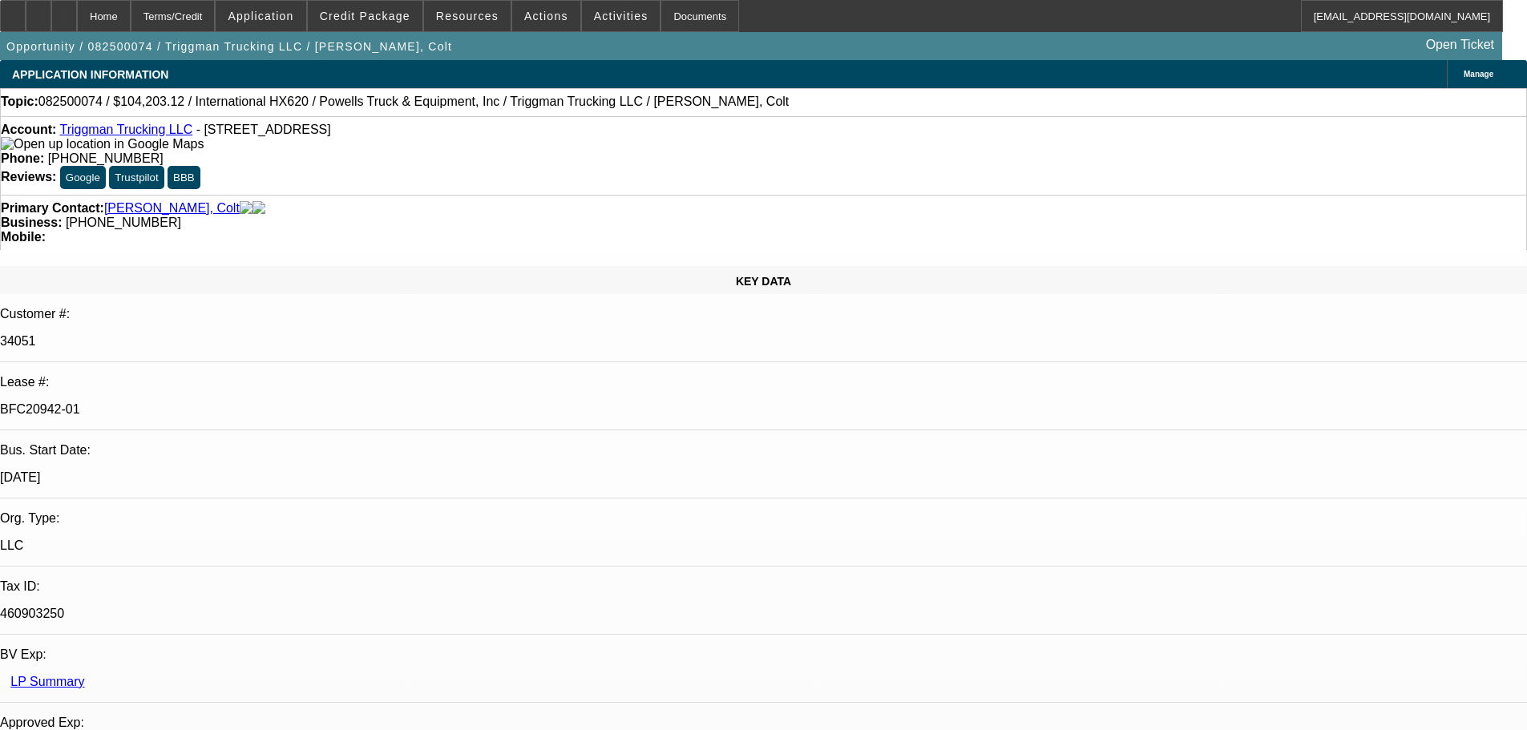
click at [64, 10] on icon at bounding box center [64, 10] width 0 height 0
select select "0"
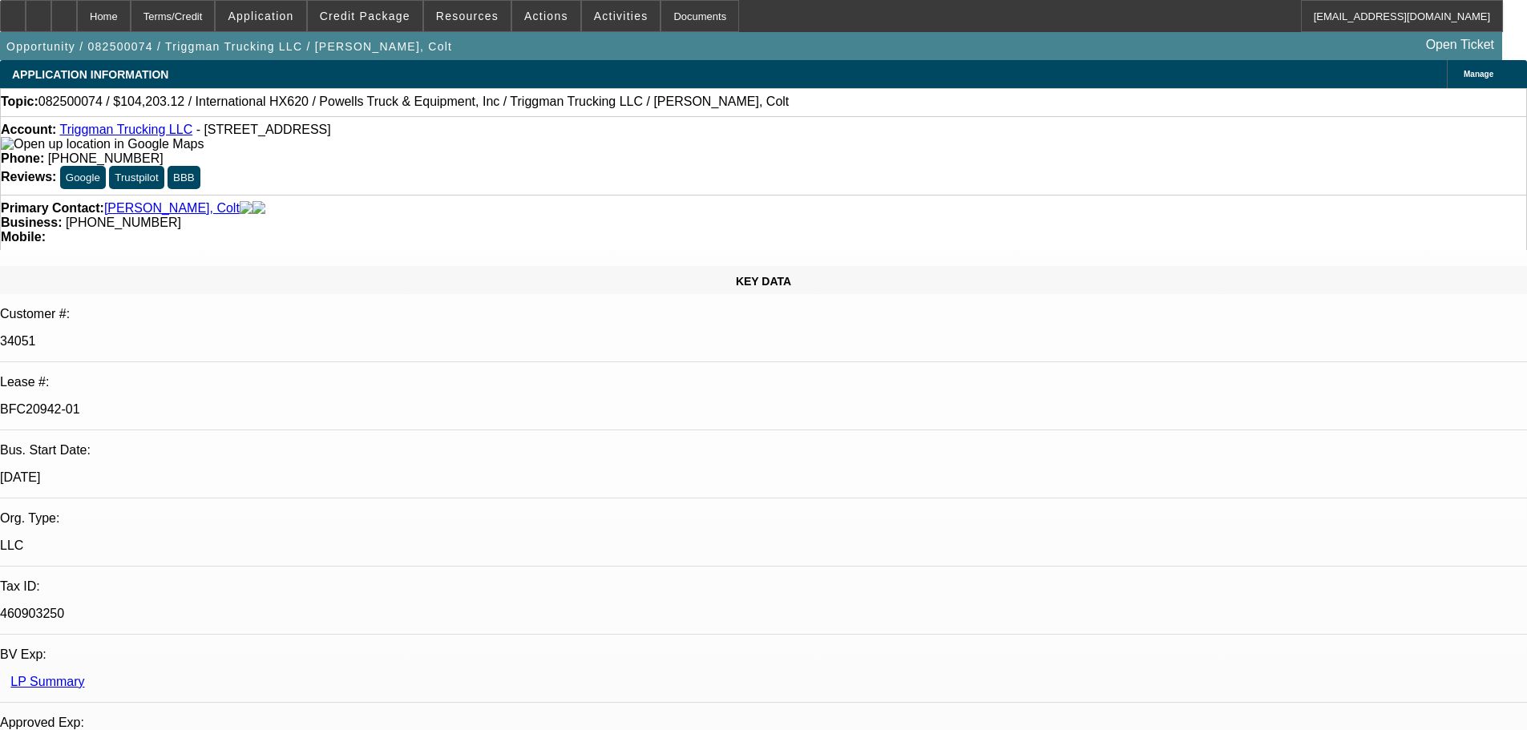
select select "2"
select select "0"
select select "6"
select select "0"
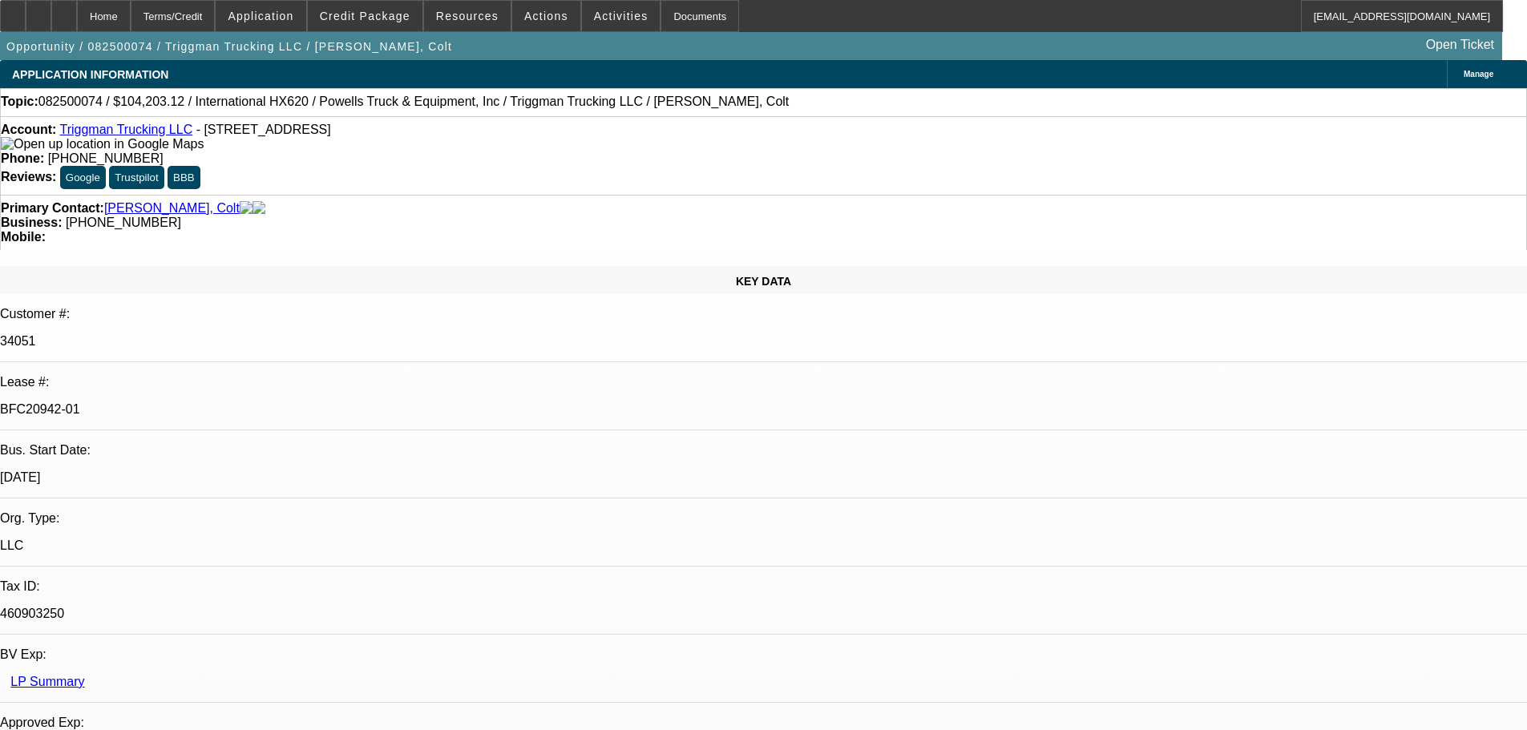
select select "2"
select select "0.1"
select select "4"
select select "0"
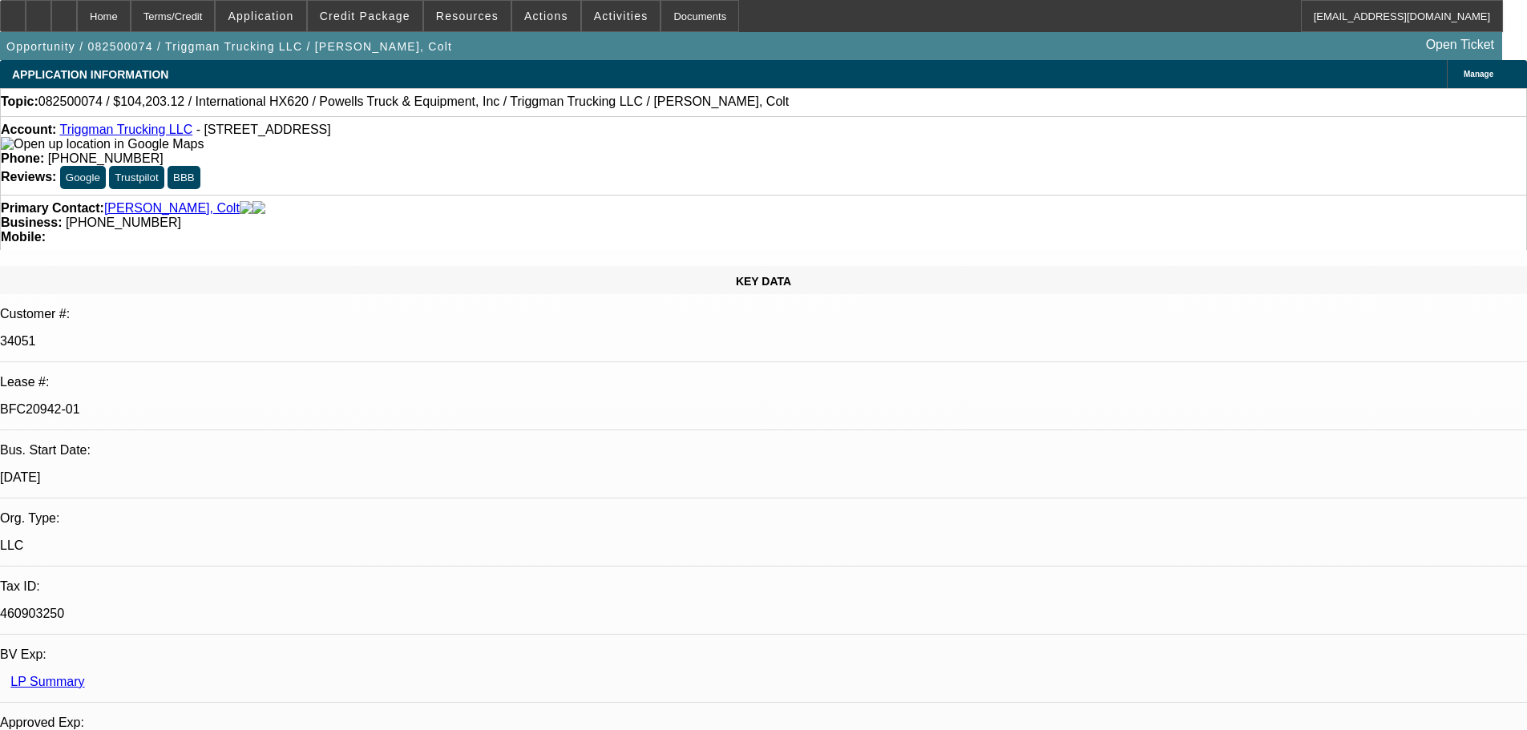
select select "2"
select select "0.1"
select select "4"
select select "0"
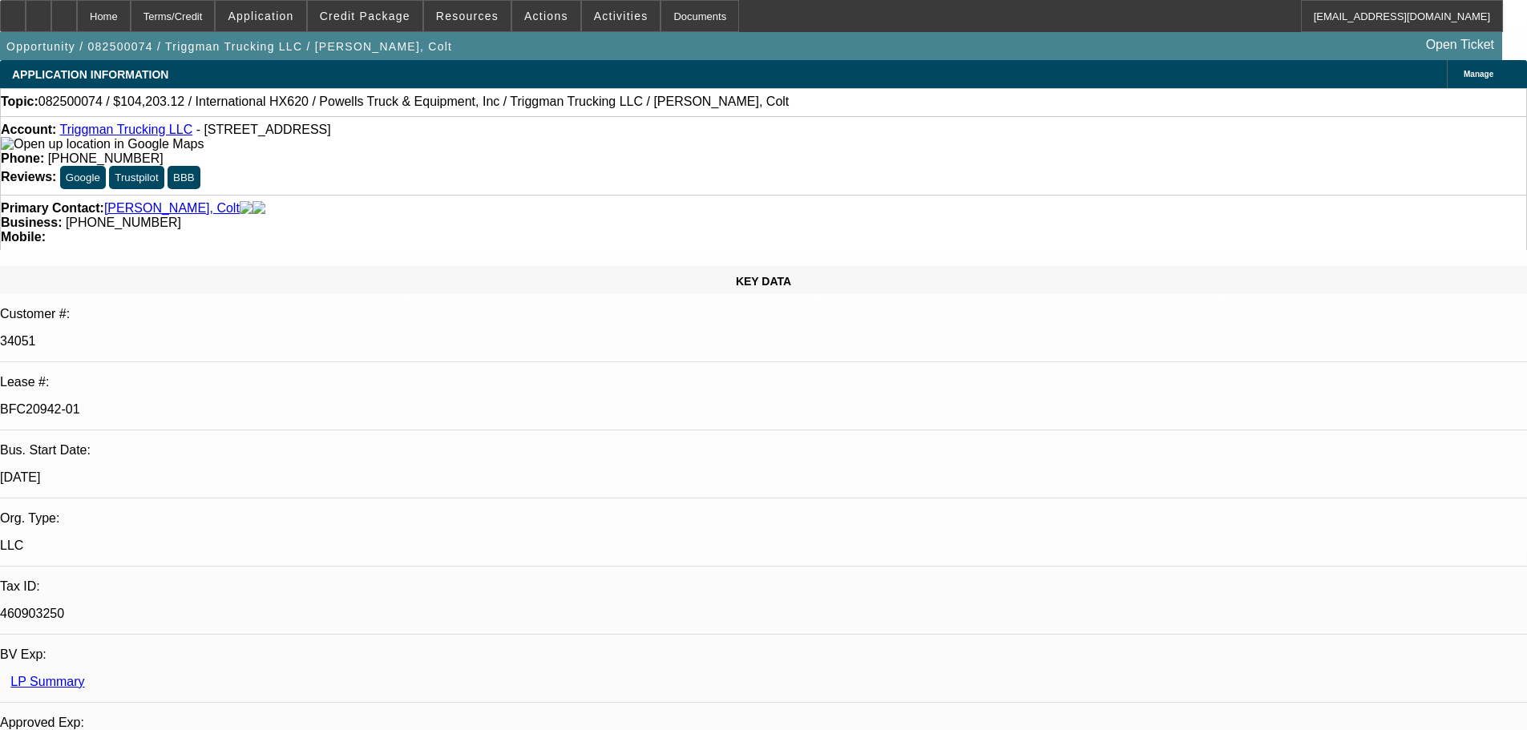
select select "2"
select select "0.1"
select select "4"
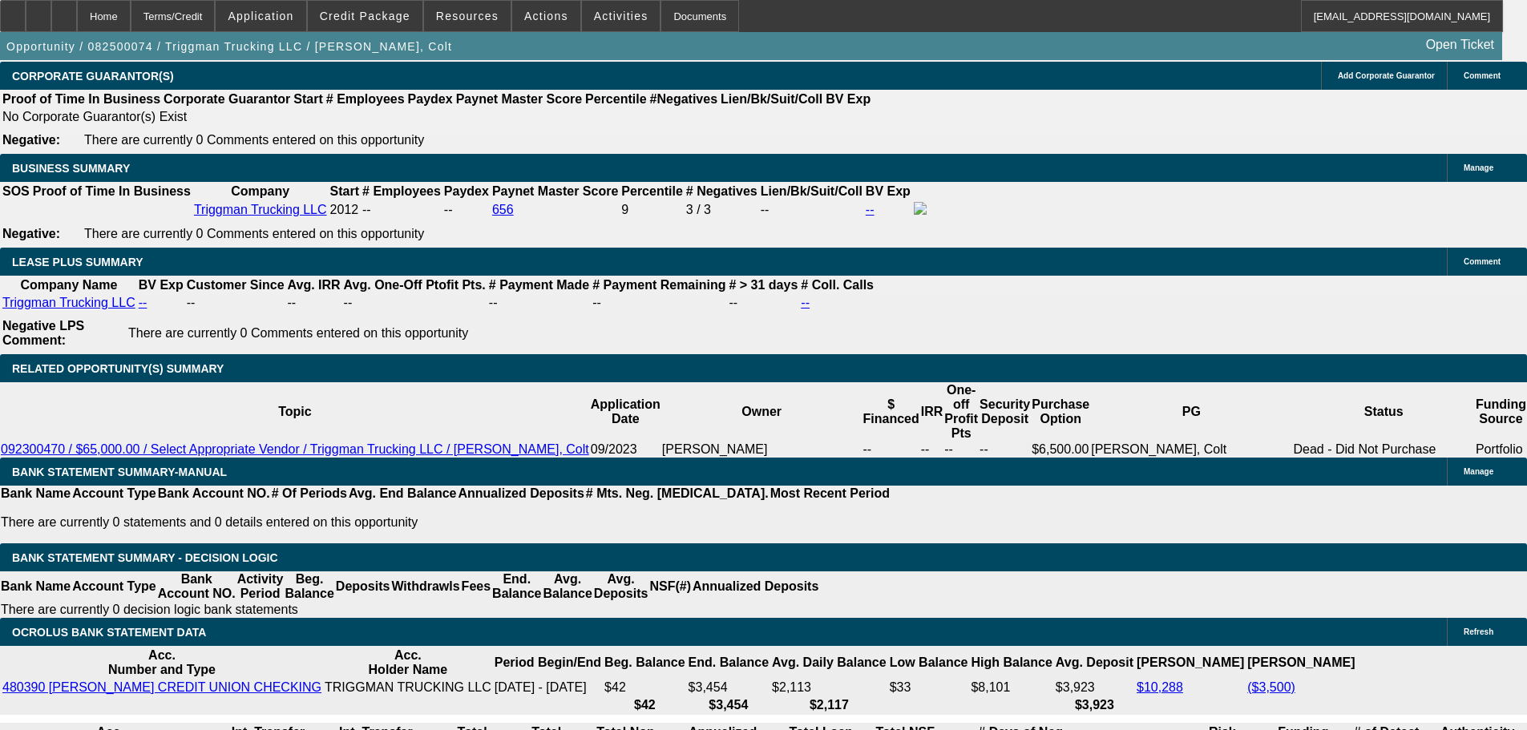
scroll to position [2966, 0]
